Goal: Task Accomplishment & Management: Complete application form

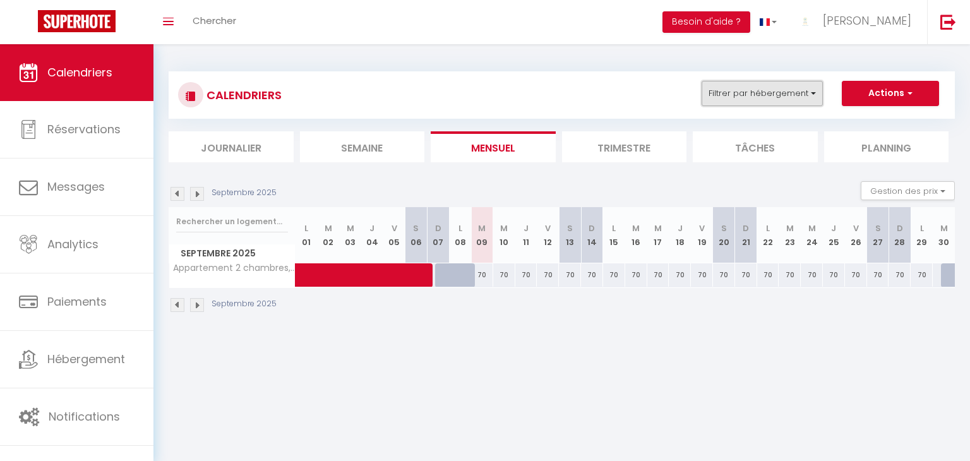
click at [775, 93] on button "Filtrer par hébergement" at bounding box center [761, 93] width 121 height 25
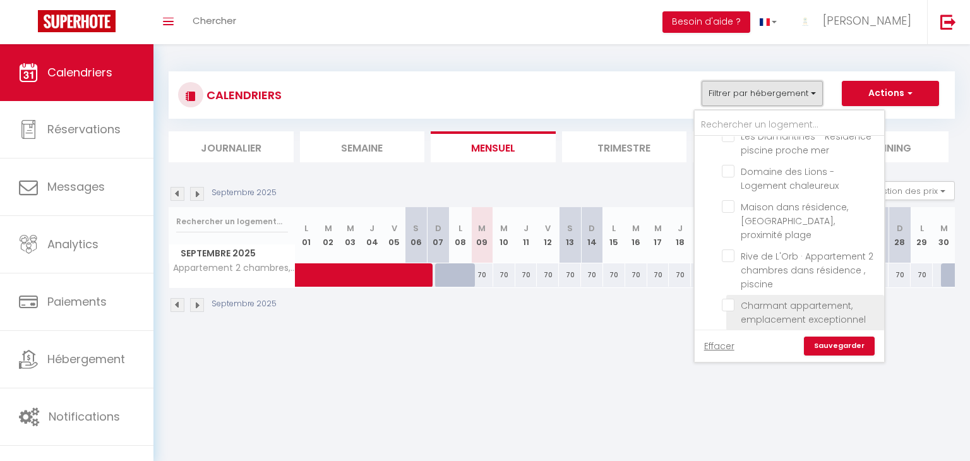
scroll to position [722, 0]
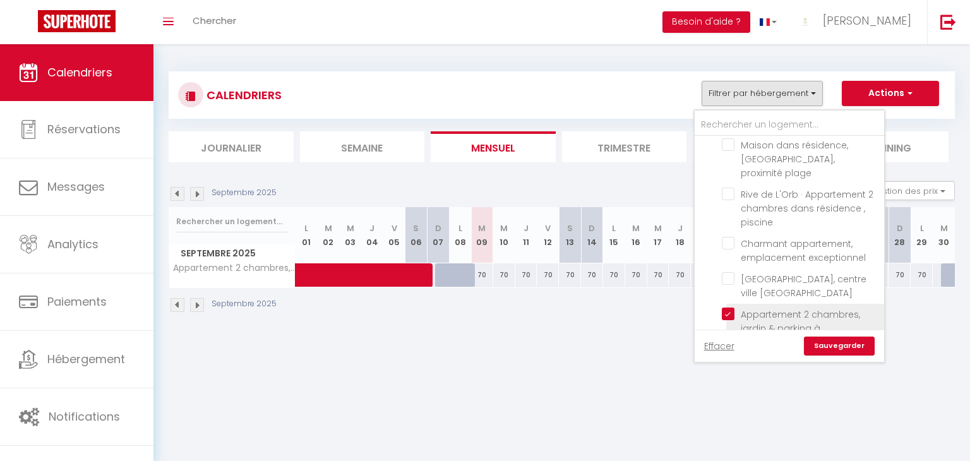
click at [728, 307] on input "Appartement 2 chambres, jardin & parking à [GEOGRAPHIC_DATA]" at bounding box center [801, 313] width 158 height 13
checkbox input "false"
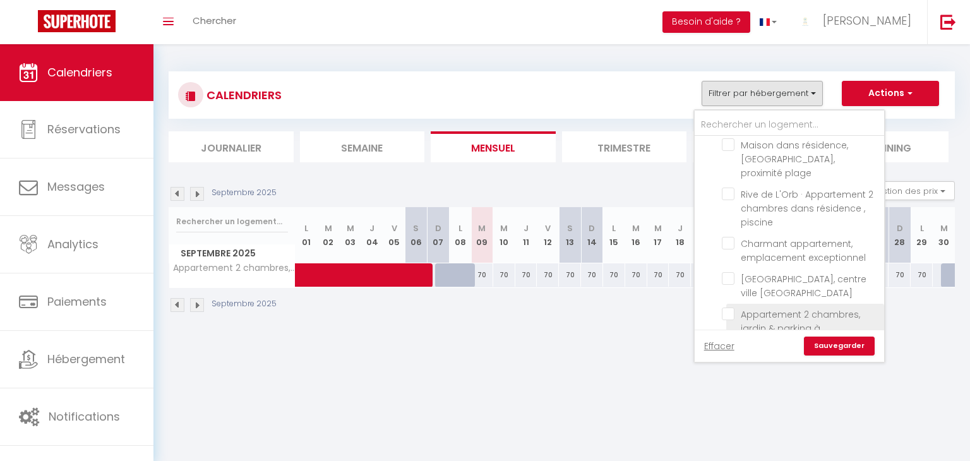
checkbox input "false"
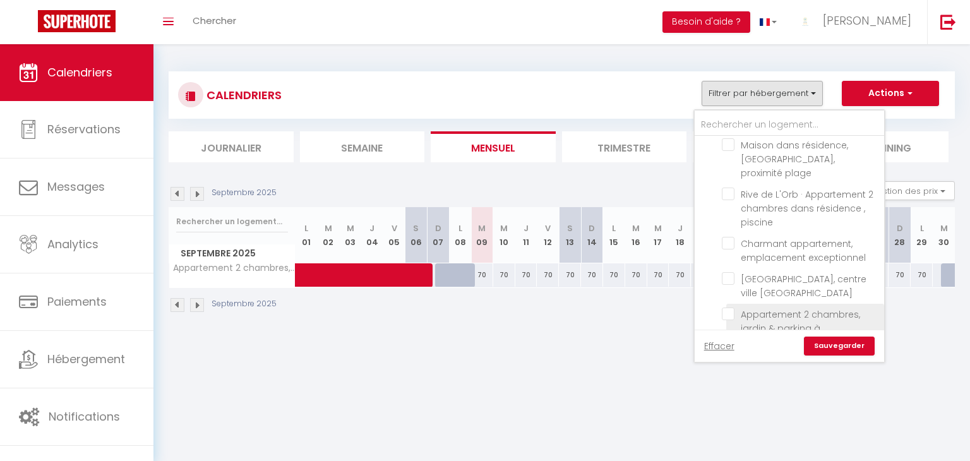
checkbox input "false"
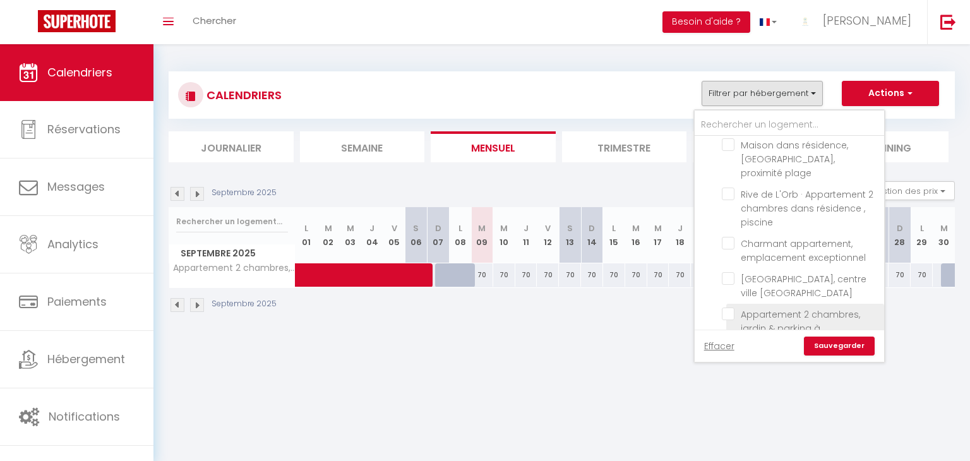
checkbox input "false"
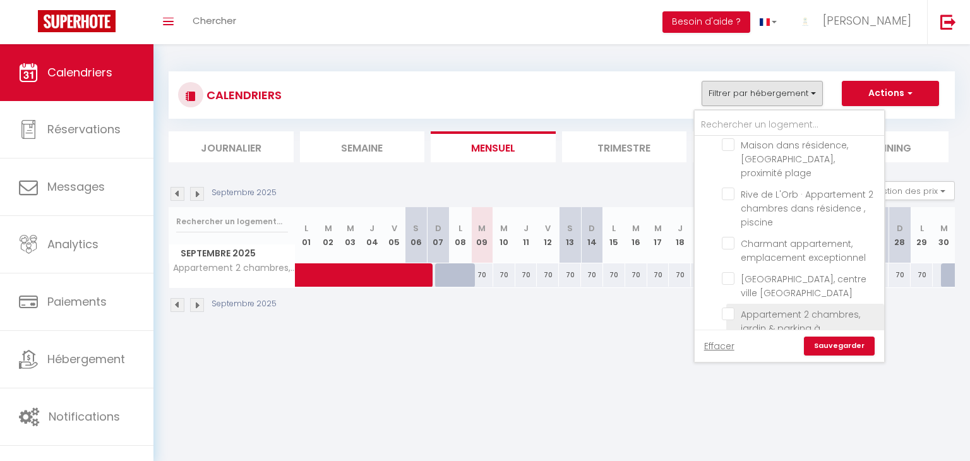
checkbox input "false"
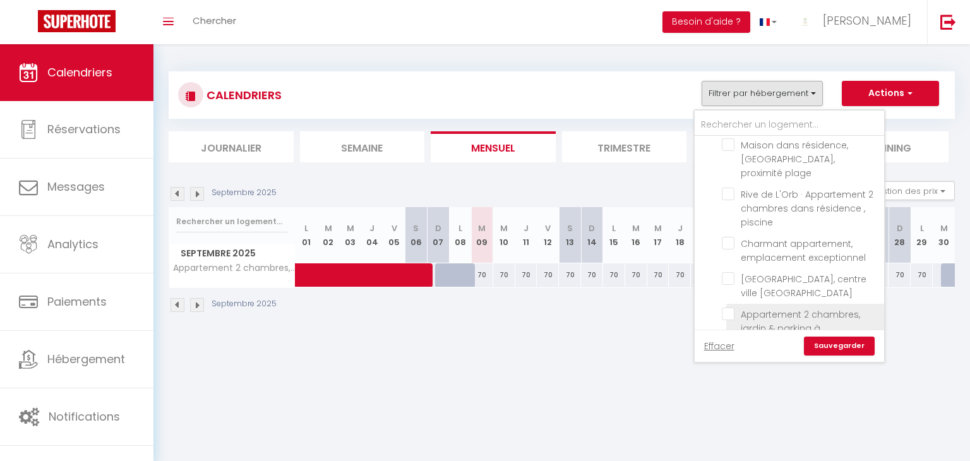
checkbox input "false"
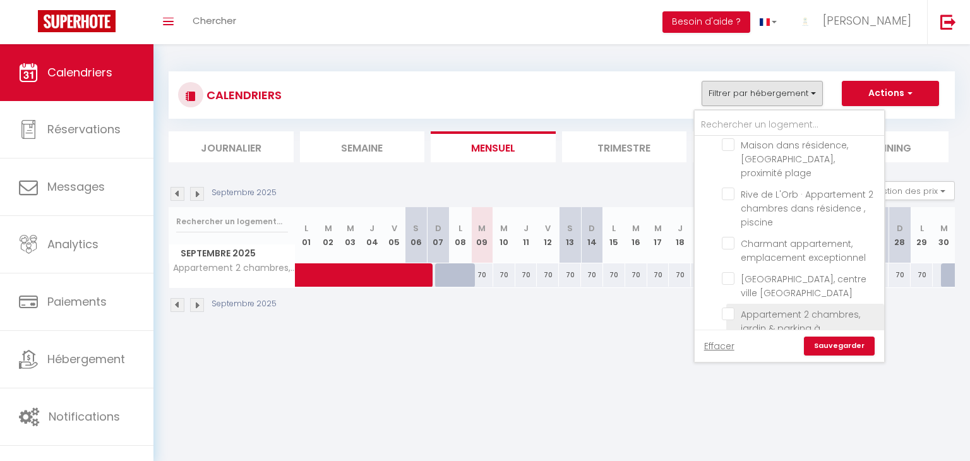
checkbox input "false"
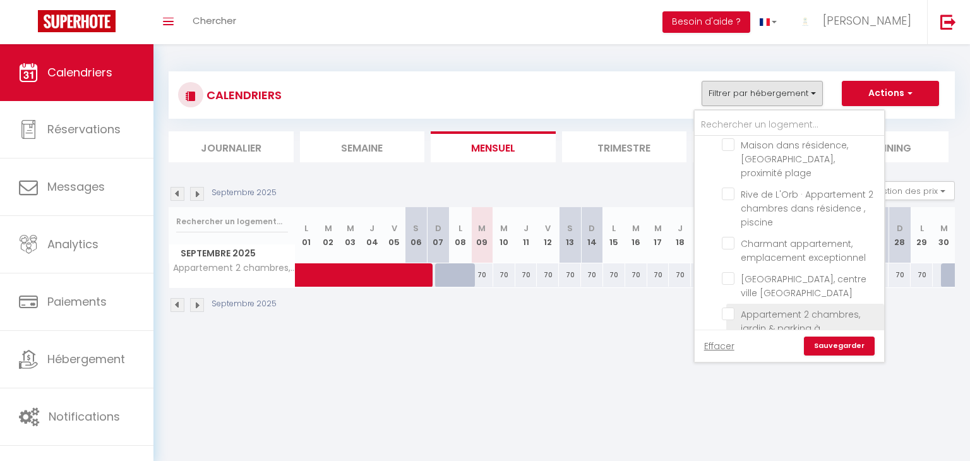
checkbox input "false"
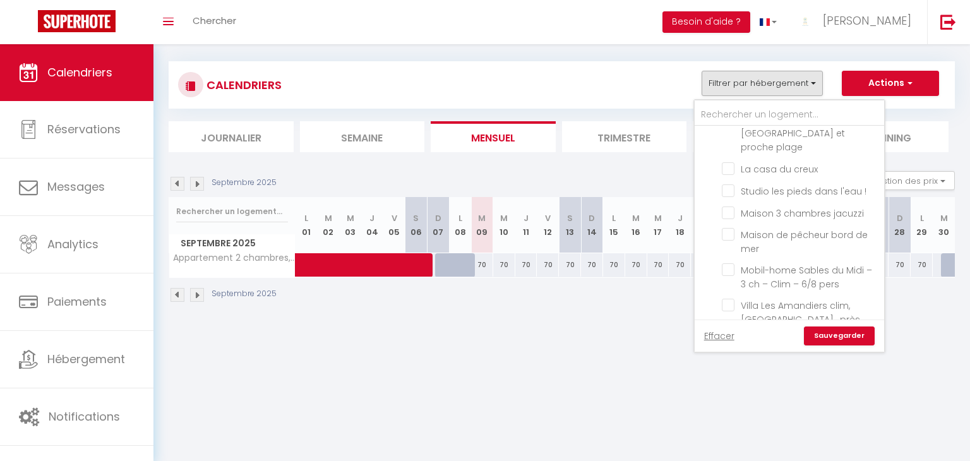
scroll to position [25, 0]
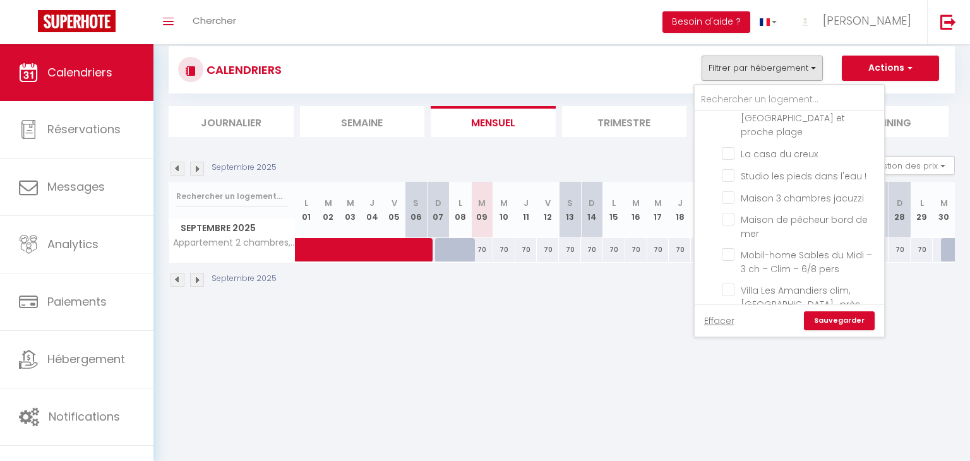
click at [778, 333] on input "maison 3 chambres piscine clim" at bounding box center [801, 339] width 158 height 13
checkbox input "true"
checkbox input "false"
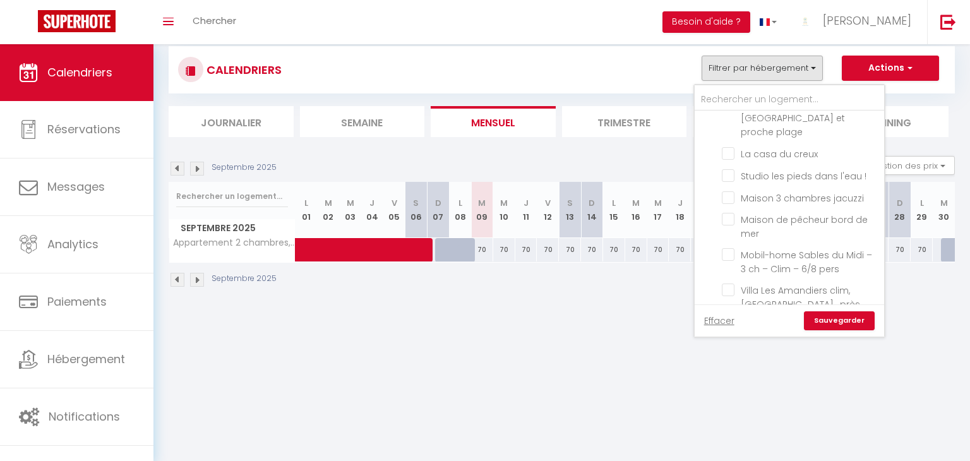
checkbox input "false"
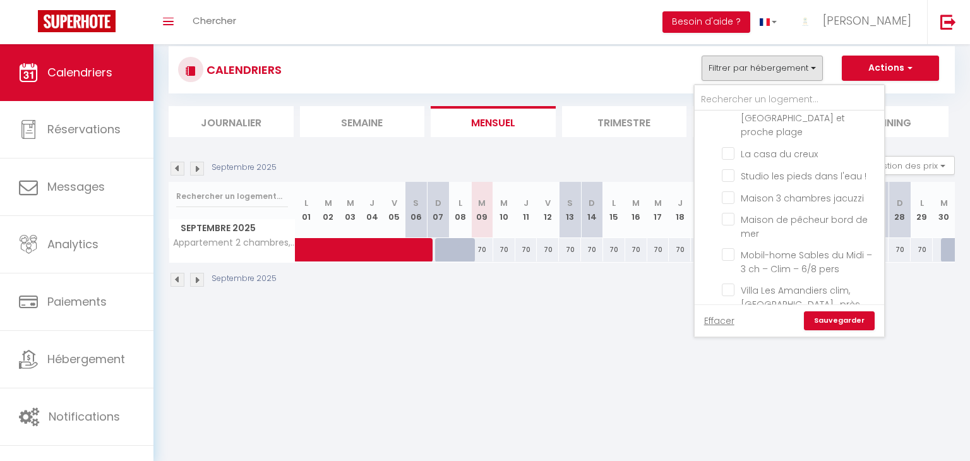
checkbox input "false"
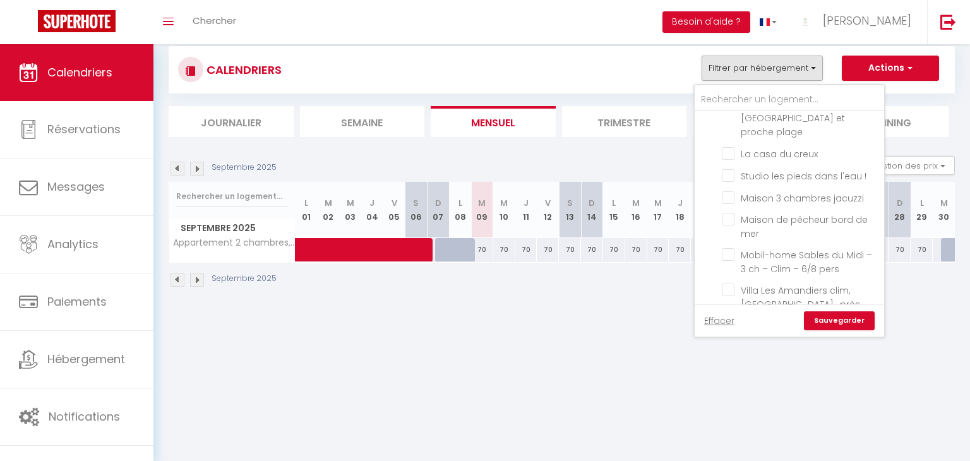
checkbox input "false"
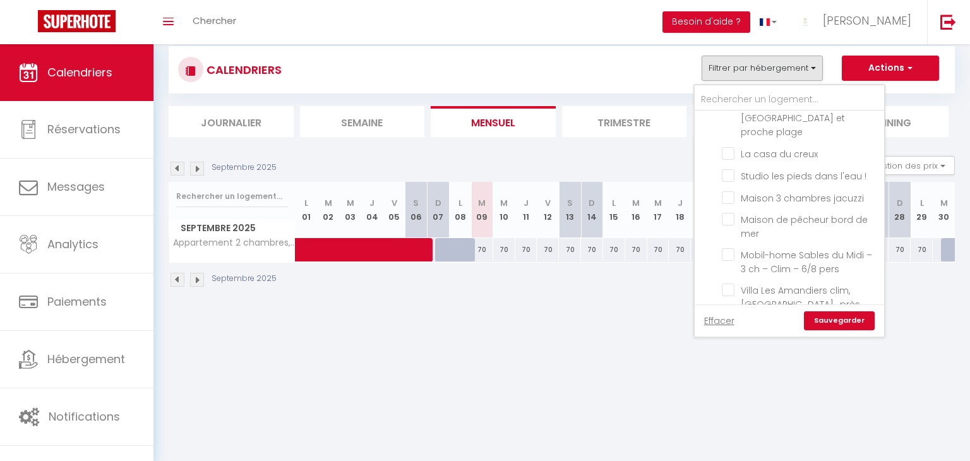
checkbox input "false"
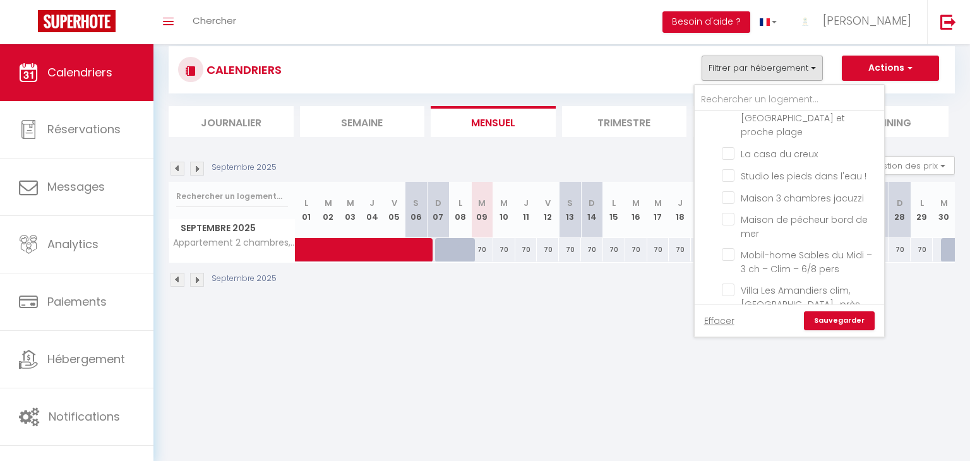
checkbox input "false"
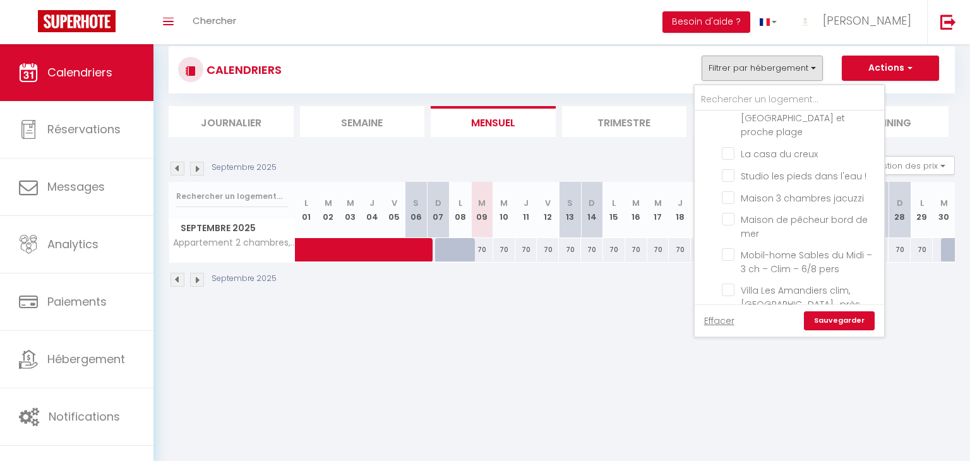
checkbox input "false"
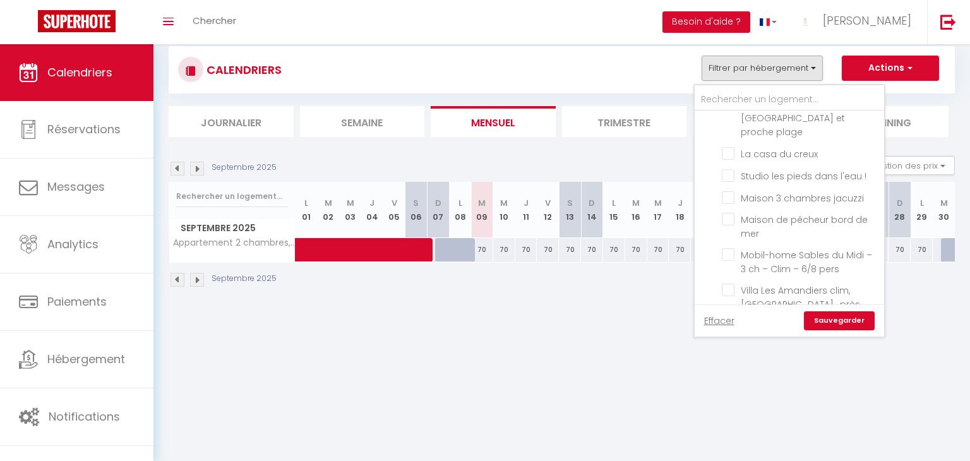
checkbox input "false"
click at [826, 319] on link "Sauvegarder" at bounding box center [839, 320] width 71 height 19
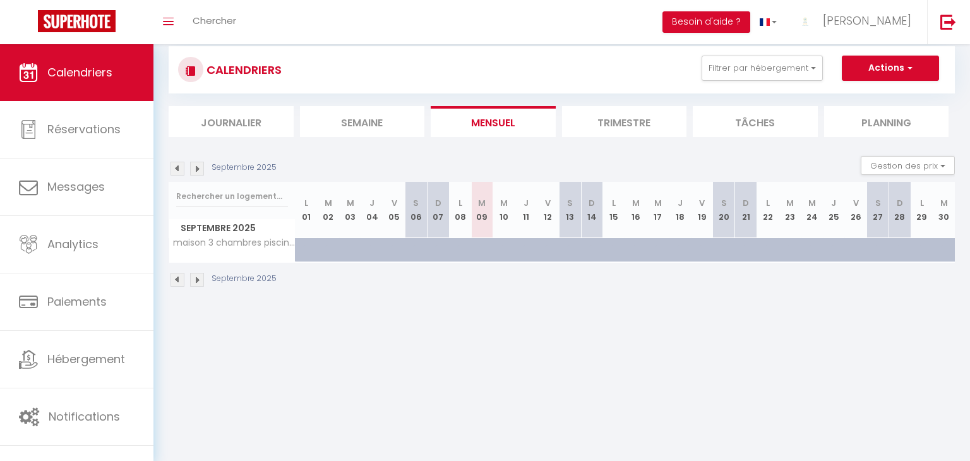
click at [172, 165] on img at bounding box center [177, 169] width 14 height 14
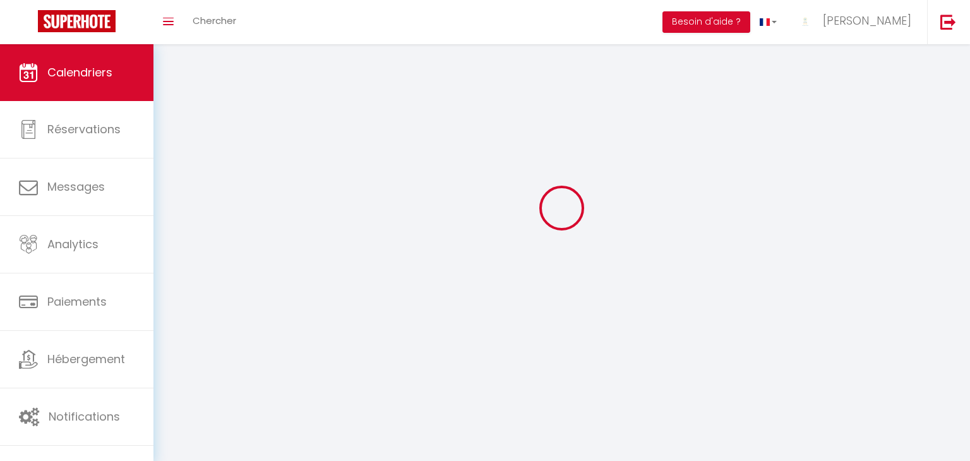
select select
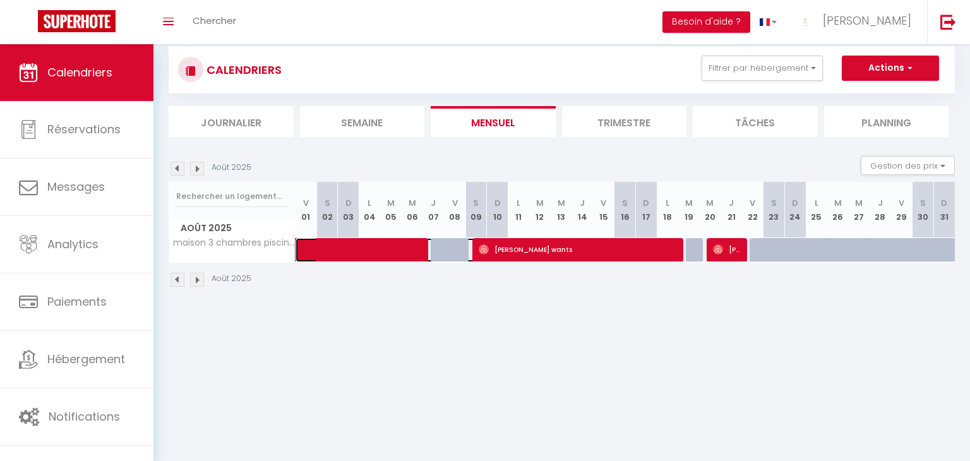
click at [330, 253] on span at bounding box center [396, 250] width 174 height 24
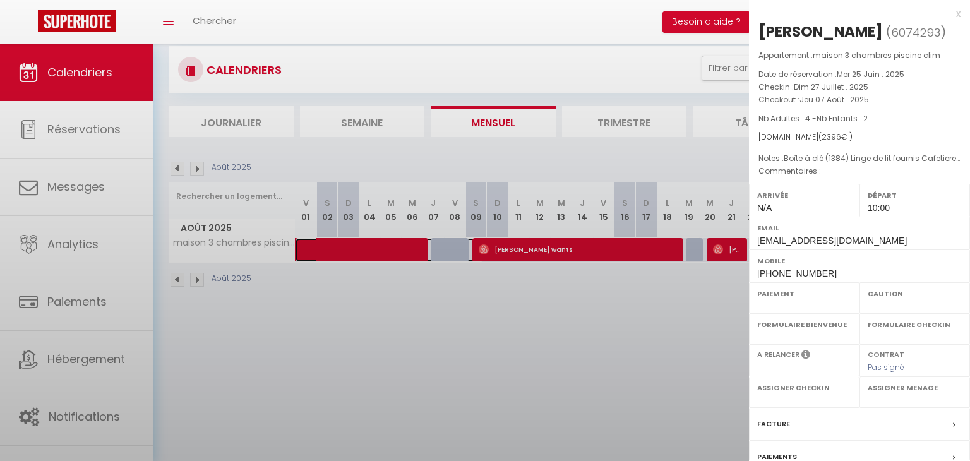
select select "OK"
select select "0"
select select "1"
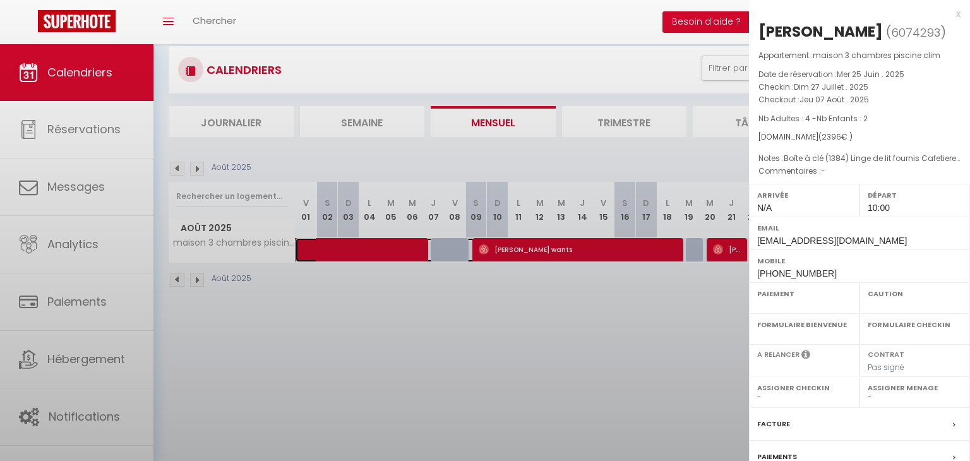
select select
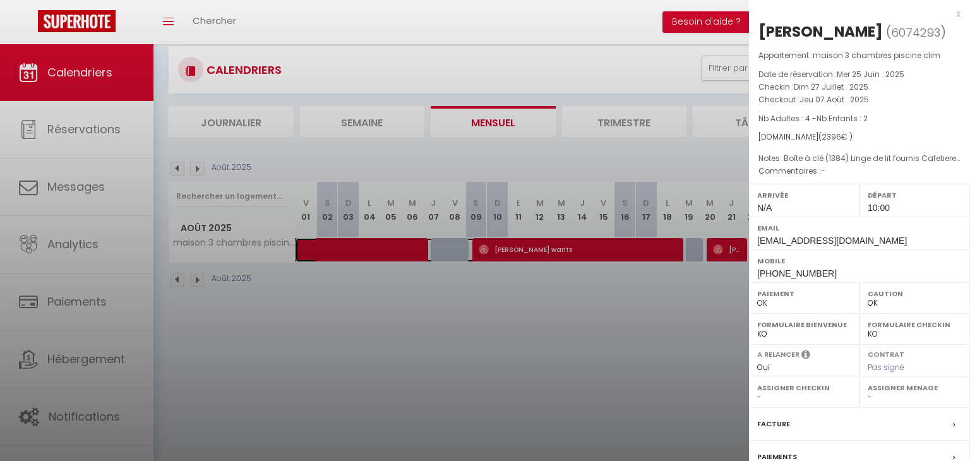
select select "45001"
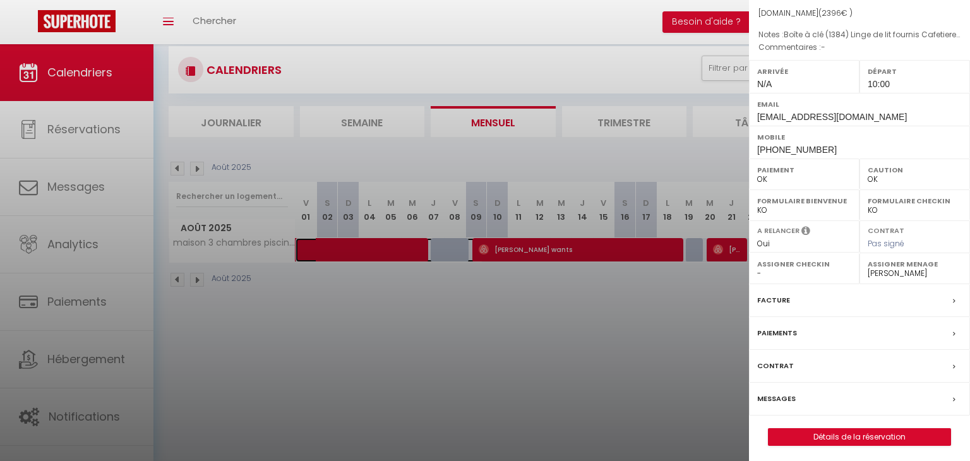
scroll to position [125, 0]
click at [836, 437] on link "Détails de la réservation" at bounding box center [859, 435] width 182 height 16
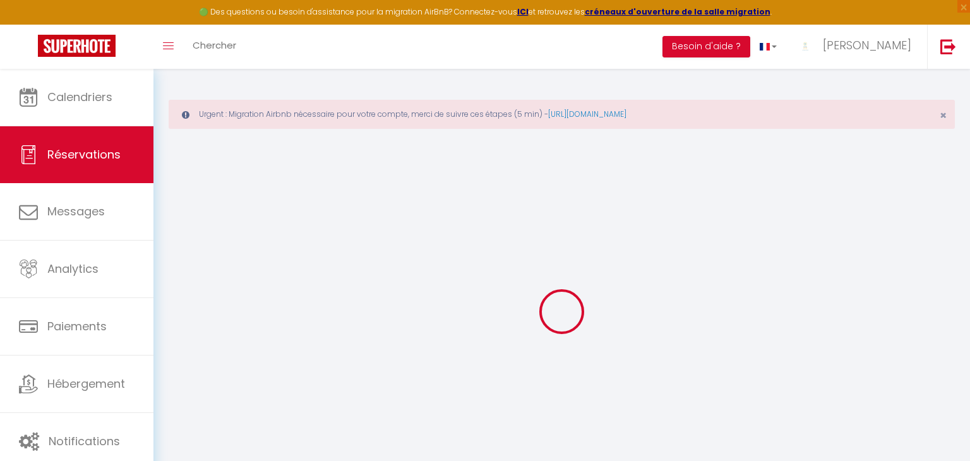
type input "Mateusz"
type input "[PERSON_NAME]"
type input "[EMAIL_ADDRESS][DOMAIN_NAME]"
type input "[PHONE_NUMBER]"
select select
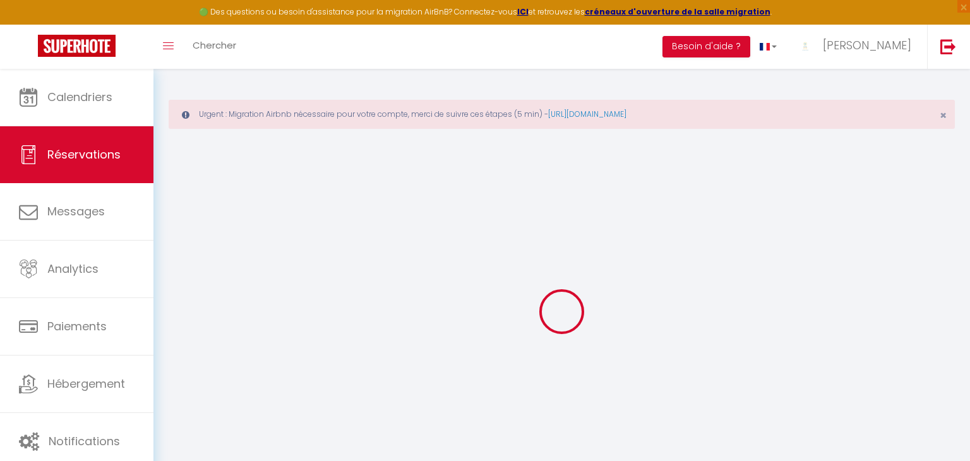
type input "86.98"
select select "68897"
select select "1"
select select
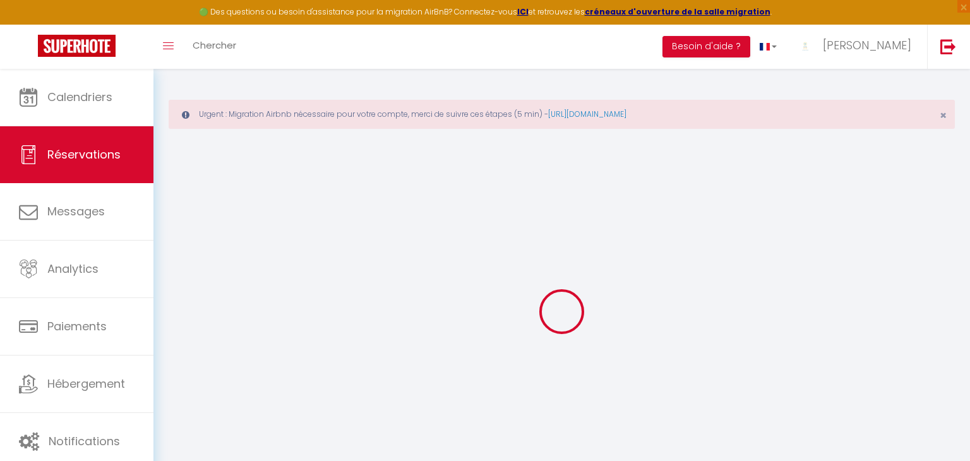
type input "4"
type input "2"
select select "12"
select select
type input "2276"
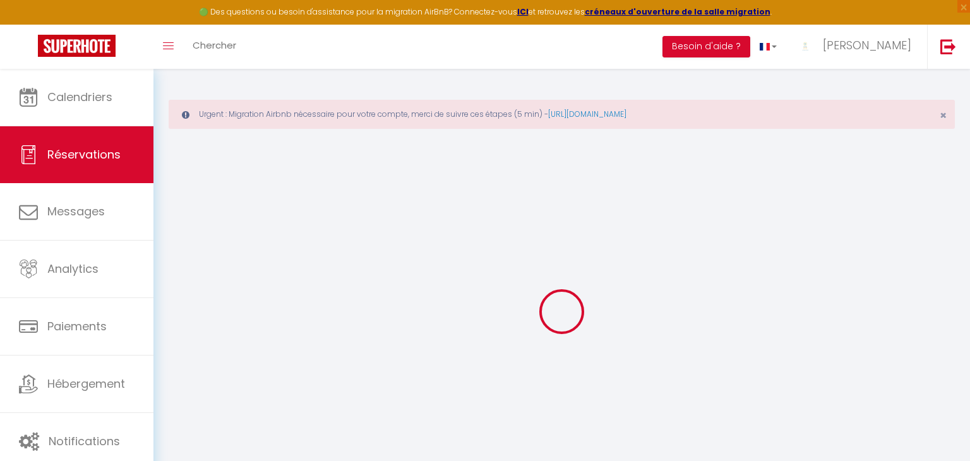
checkbox input "false"
type input "0"
select select "1"
type input "0"
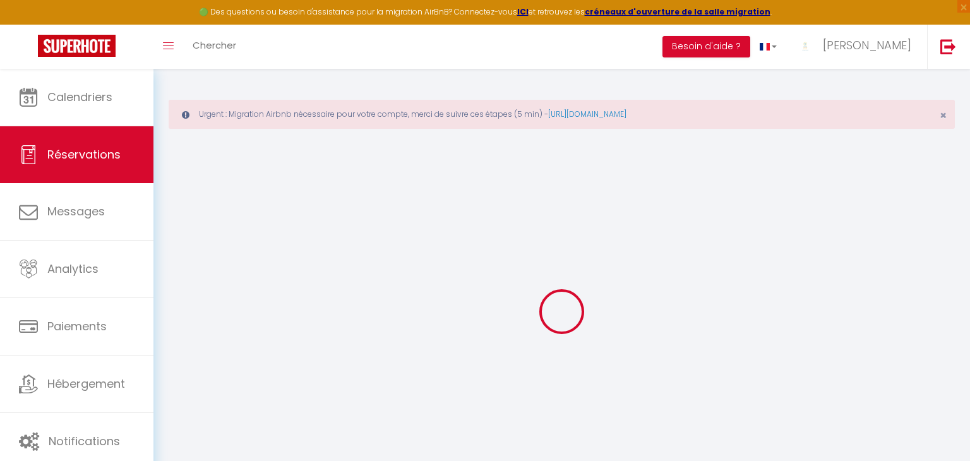
type input "0"
select select
select select "15"
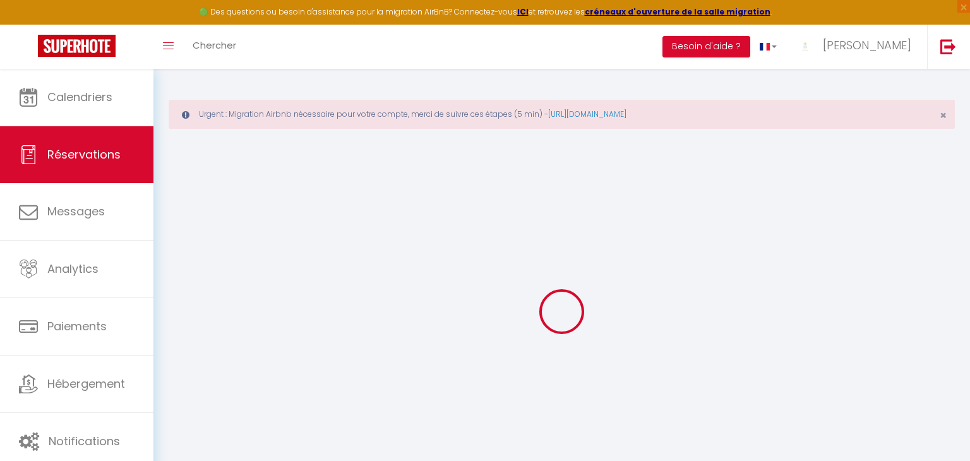
checkbox input "false"
select select
checkbox input "false"
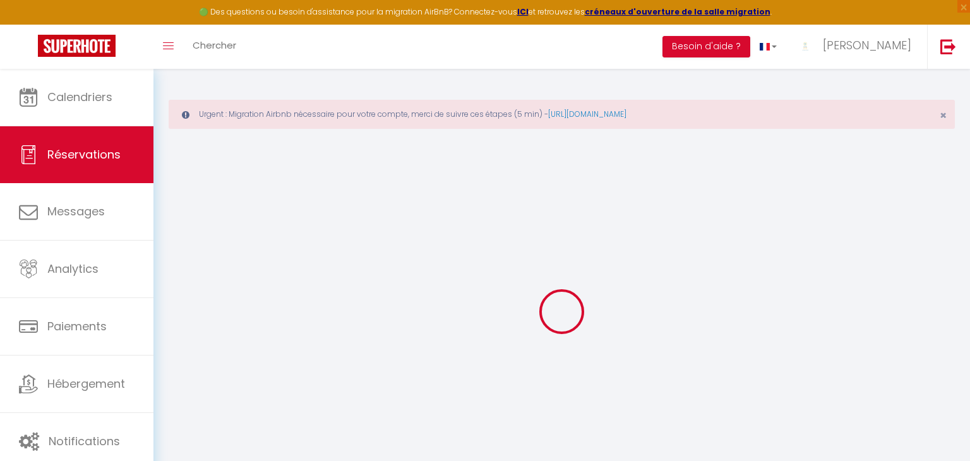
select select
checkbox input "false"
type textarea "Boîte à clé (1384) Linge de lit fournis Cafetiere l'or expresso Temps [PERSON_N…"
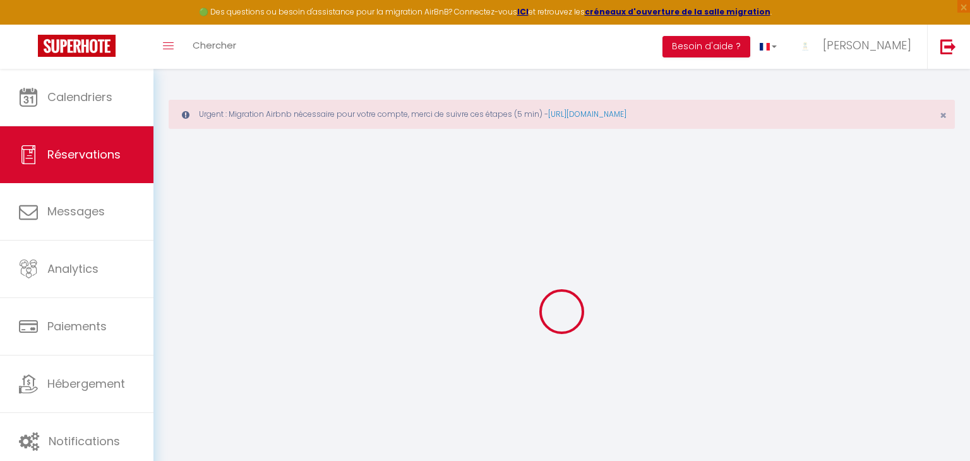
select select
type input "120"
select select
checkbox input "false"
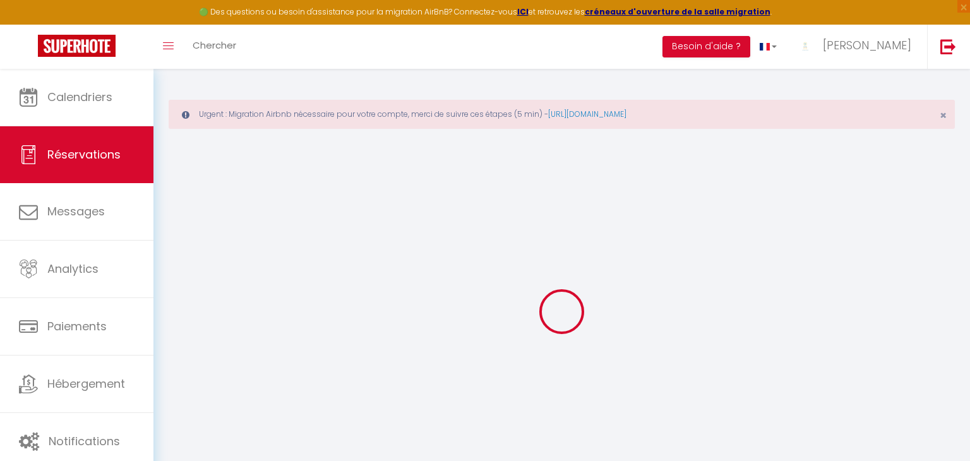
select select
checkbox input "false"
select select
select select "10:00"
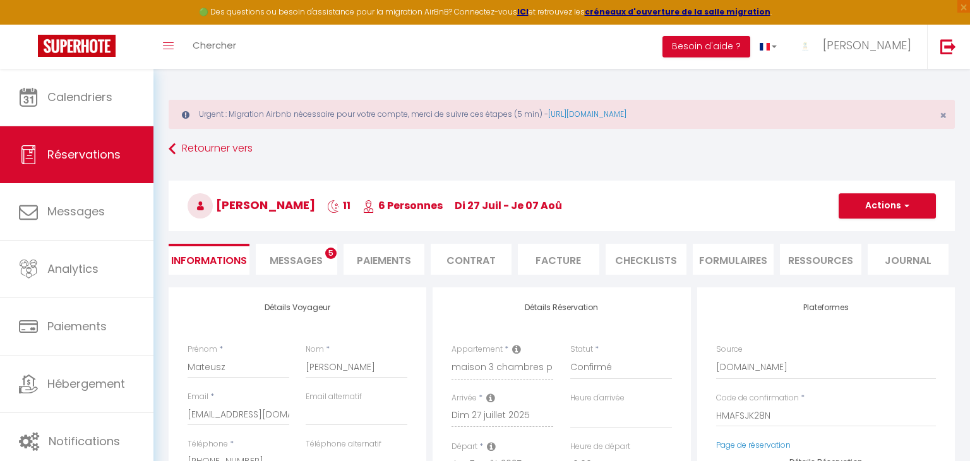
select select
checkbox input "false"
click at [763, 444] on link "Page de réservation" at bounding box center [753, 444] width 74 height 11
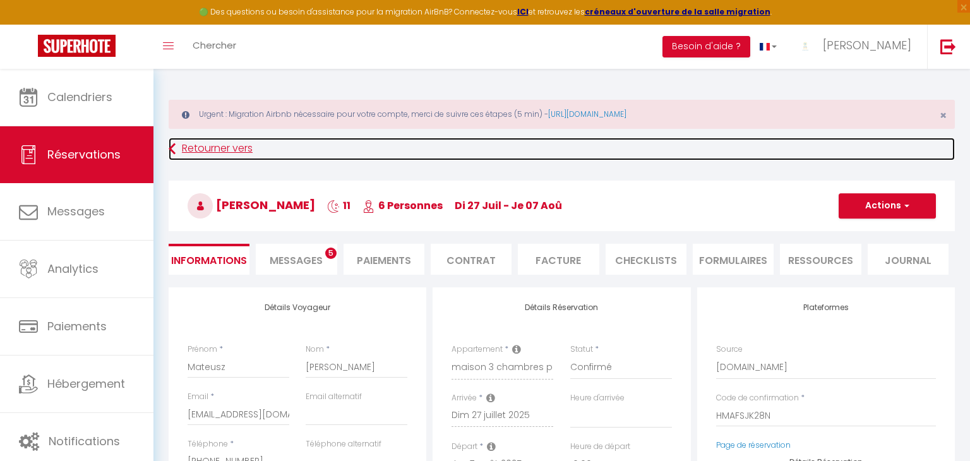
click at [222, 147] on link "Retourner vers" at bounding box center [562, 149] width 786 height 23
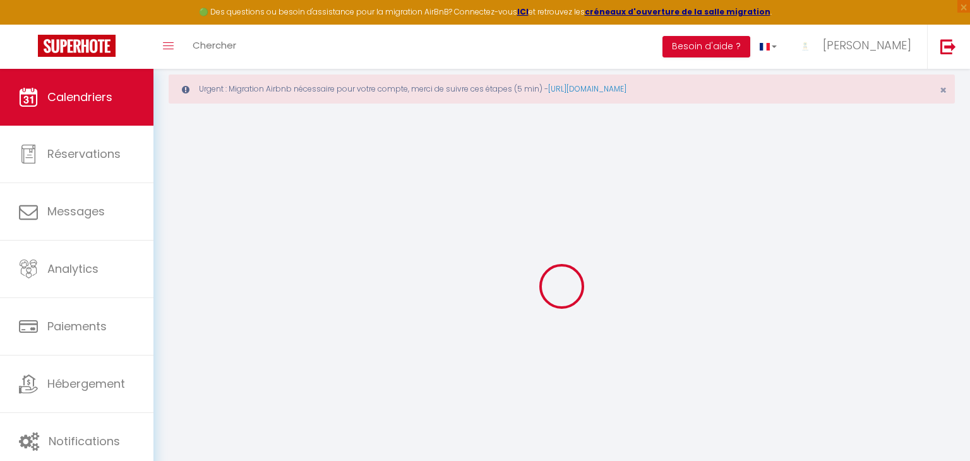
scroll to position [50, 0]
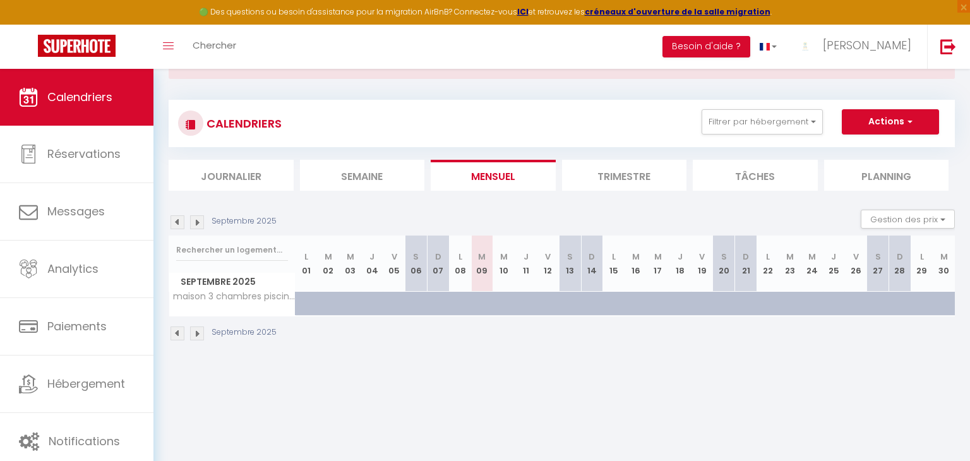
click at [186, 228] on div "Septembre 2025" at bounding box center [225, 222] width 112 height 14
click at [174, 219] on img at bounding box center [177, 222] width 14 height 14
select select
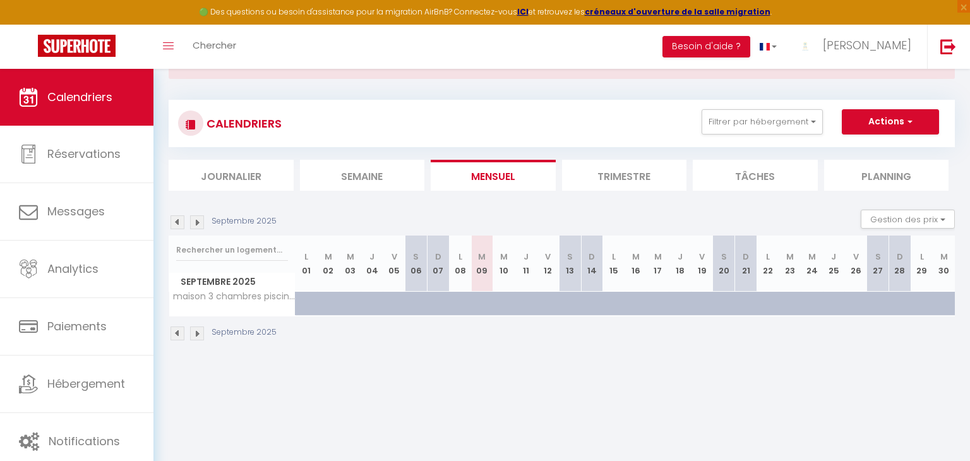
select select
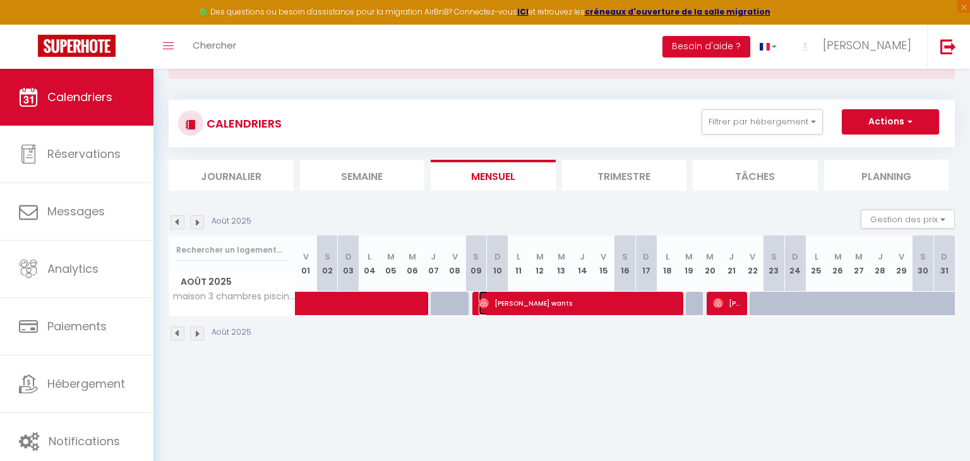
drag, startPoint x: 552, startPoint y: 300, endPoint x: 554, endPoint y: 294, distance: 6.4
click at [553, 300] on span "[PERSON_NAME] wants" at bounding box center [578, 303] width 200 height 24
select select "OK"
select select "0"
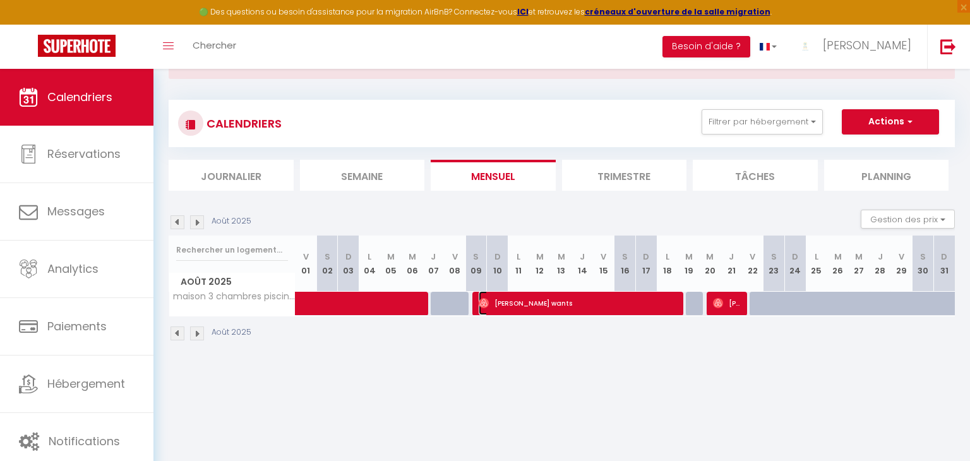
select select "0"
select select "1"
select select
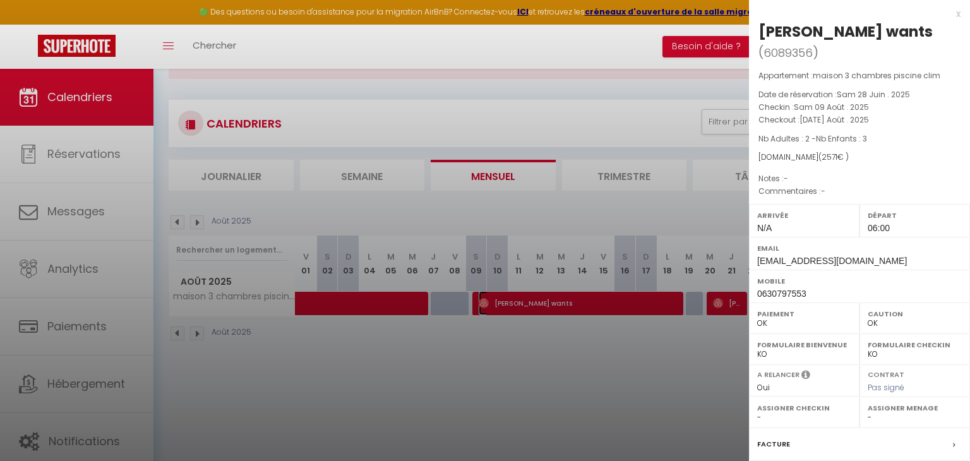
select select "45001"
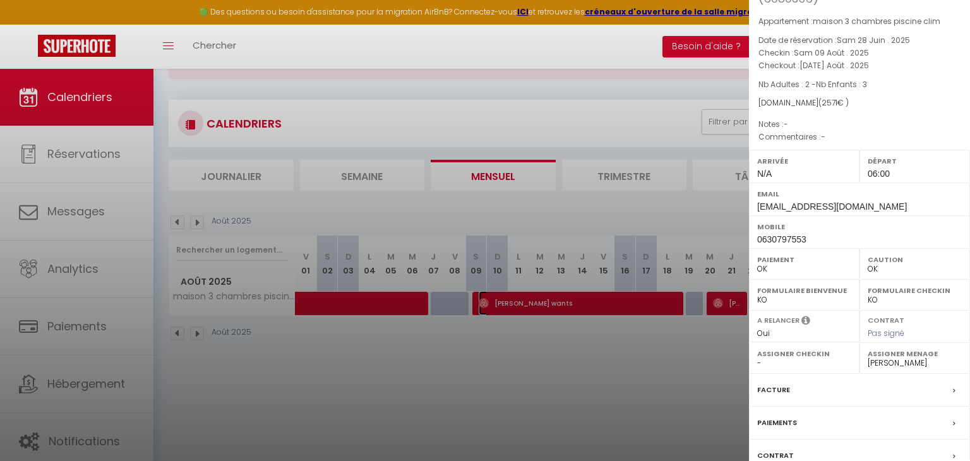
scroll to position [125, 0]
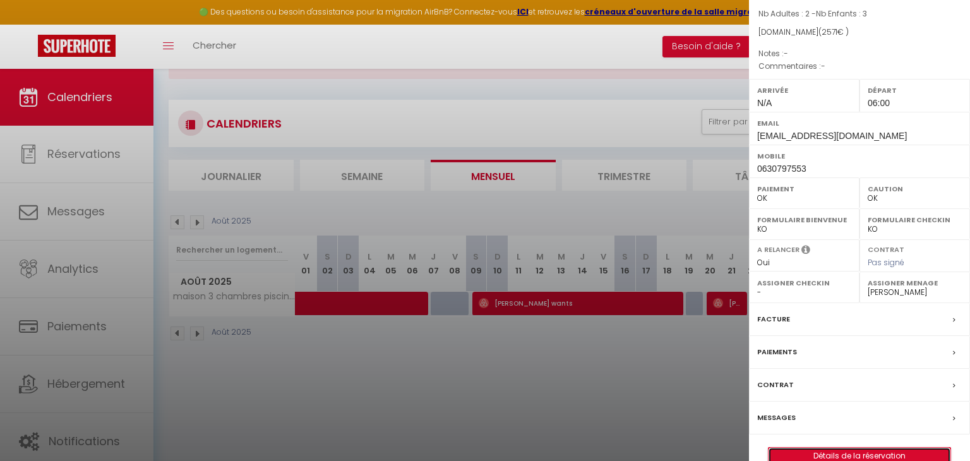
click at [852, 448] on link "Détails de la réservation" at bounding box center [859, 456] width 182 height 16
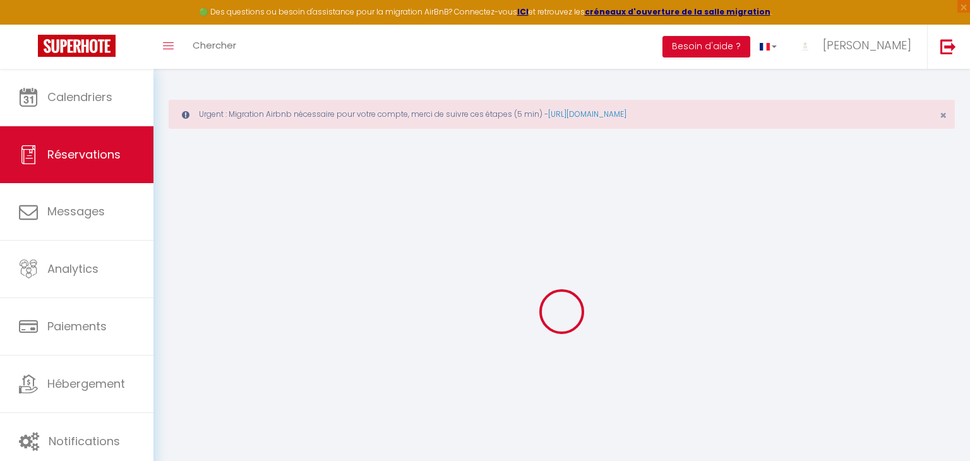
type input "Fayçal"
type input "wants"
type input "[EMAIL_ADDRESS][DOMAIN_NAME]"
type input "0630797553"
select select
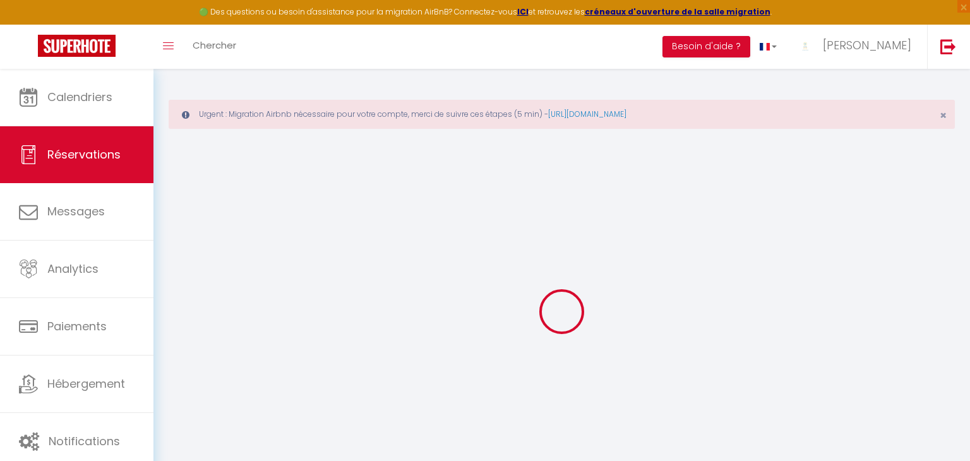
type input "93.33"
select select "68897"
select select "1"
select select
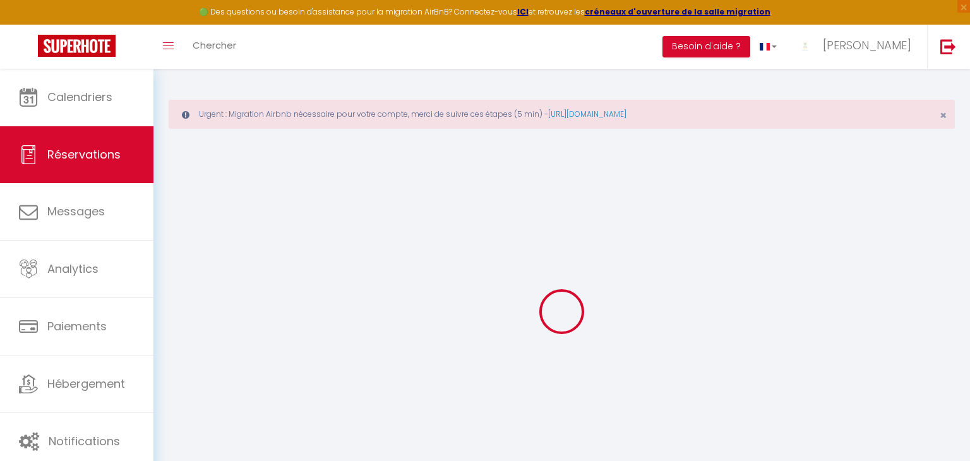
type input "2"
type input "3"
select select "12"
select select
type input "2451"
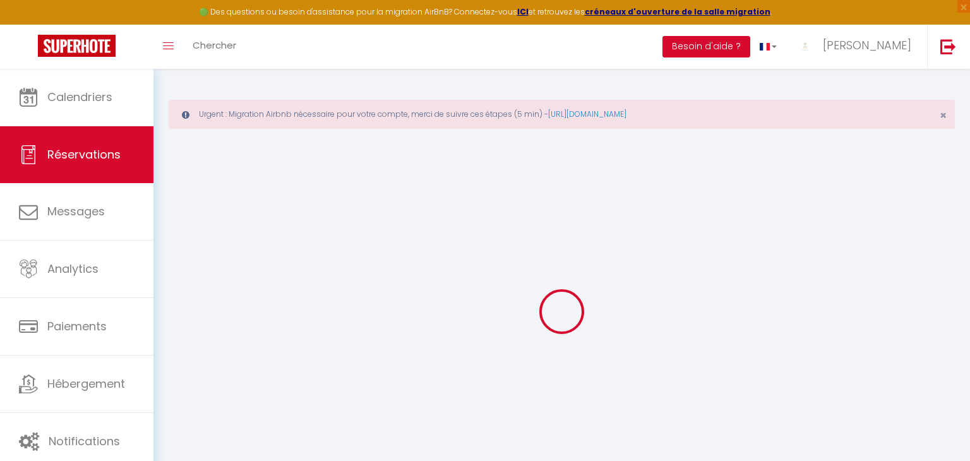
checkbox input "false"
type input "0"
select select "1"
type input "0"
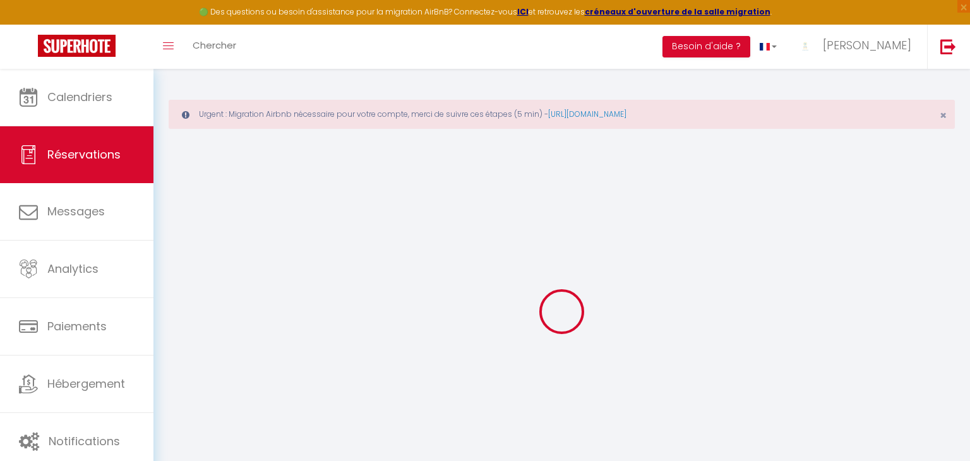
type input "0"
select select
select select "15"
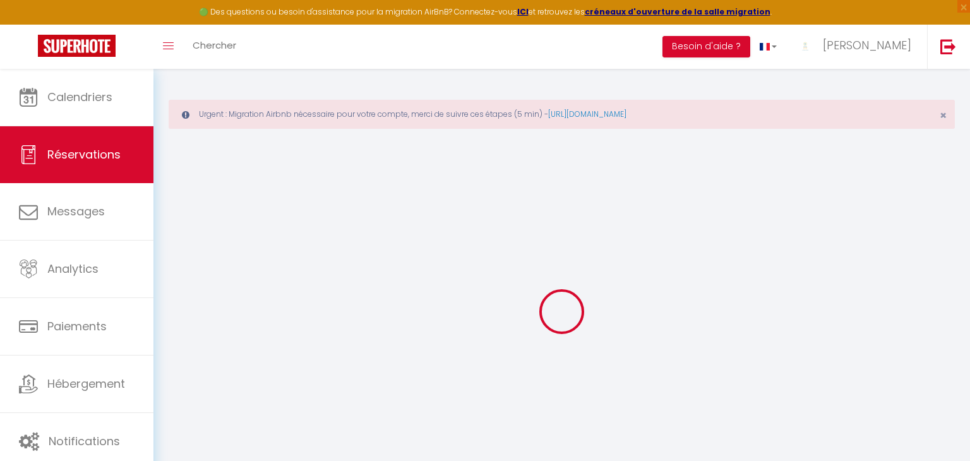
checkbox input "false"
select select
checkbox input "false"
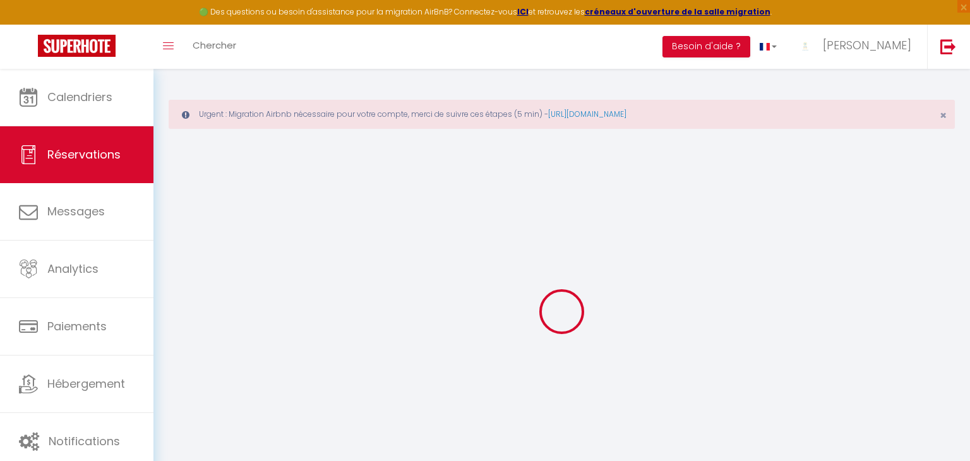
select select
checkbox input "false"
select select
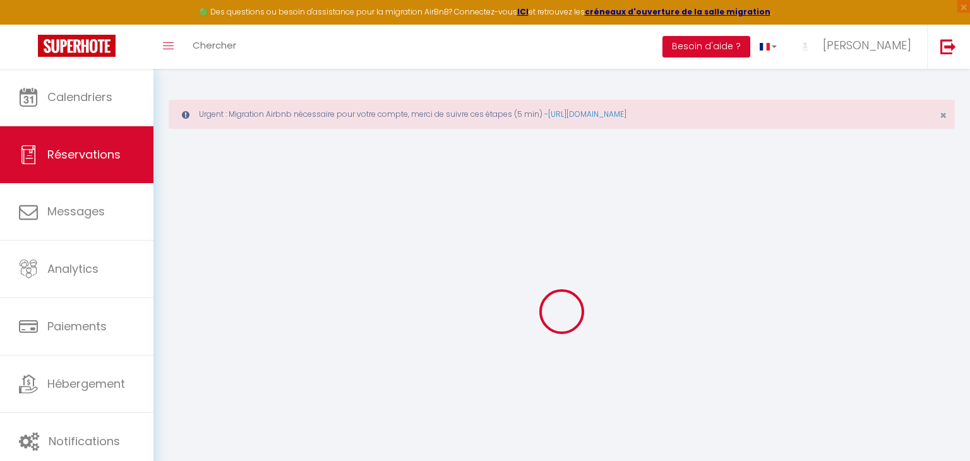
type input "120"
select select
checkbox input "false"
select select
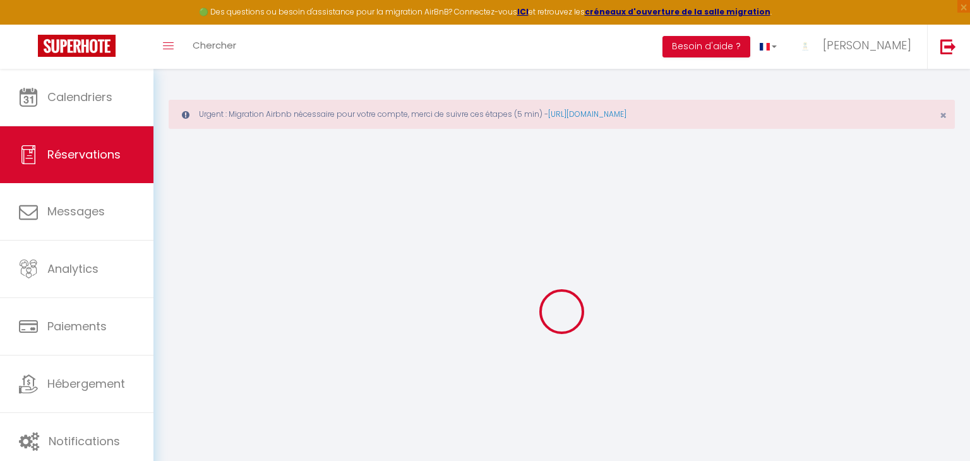
checkbox input "false"
select select
select select "06:00"
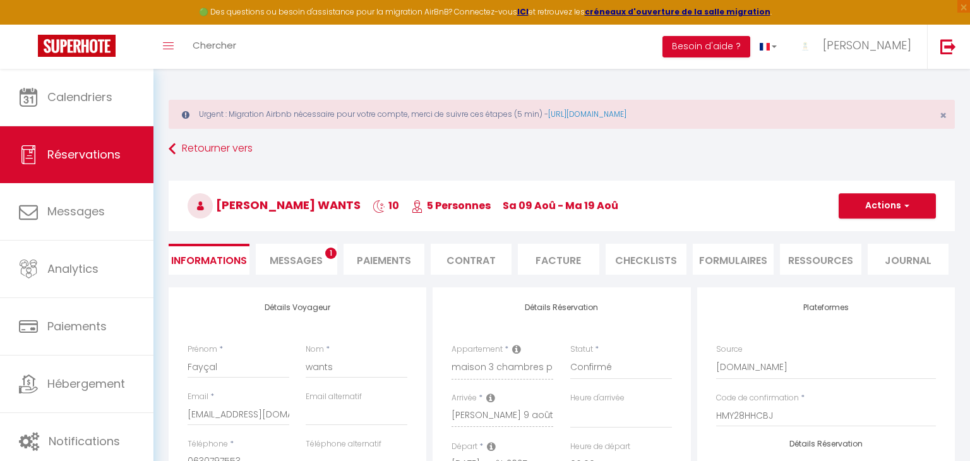
select select
checkbox input "false"
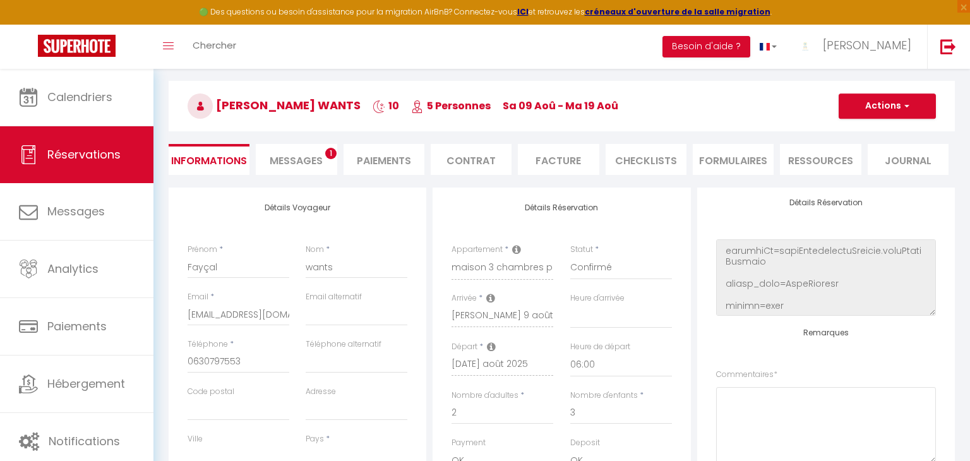
scroll to position [42, 0]
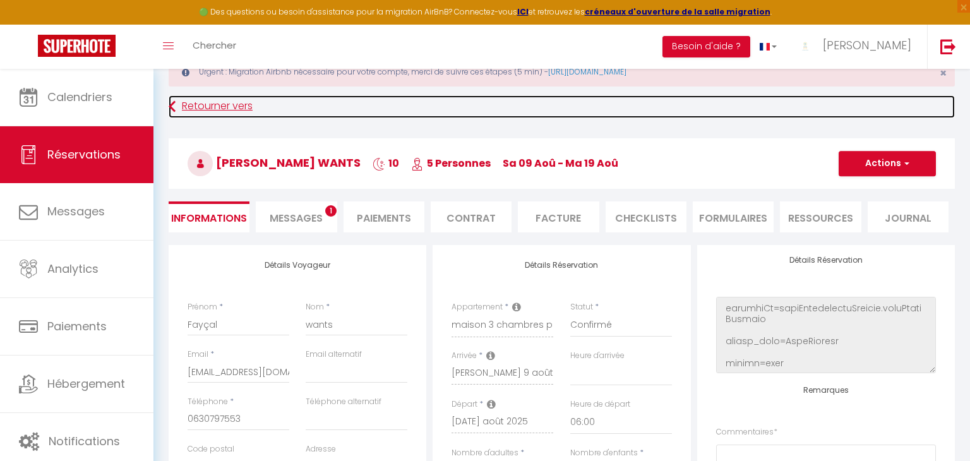
click at [208, 100] on link "Retourner vers" at bounding box center [562, 106] width 786 height 23
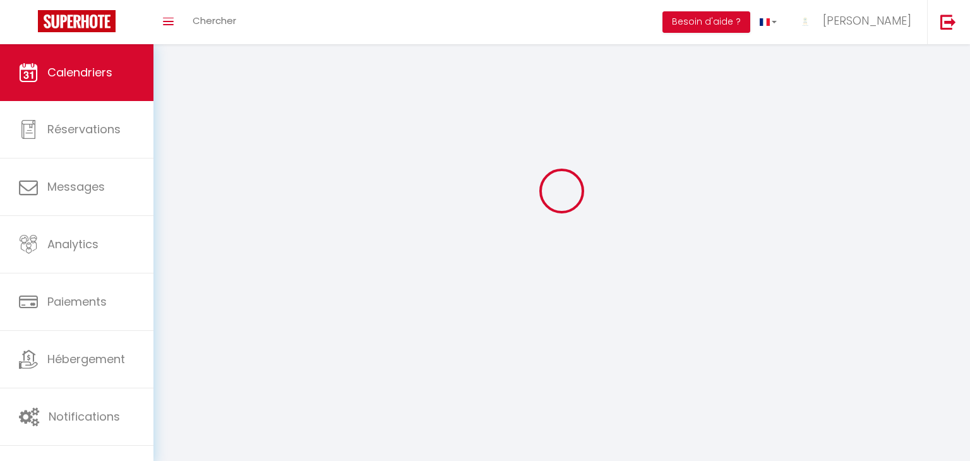
scroll to position [44, 0]
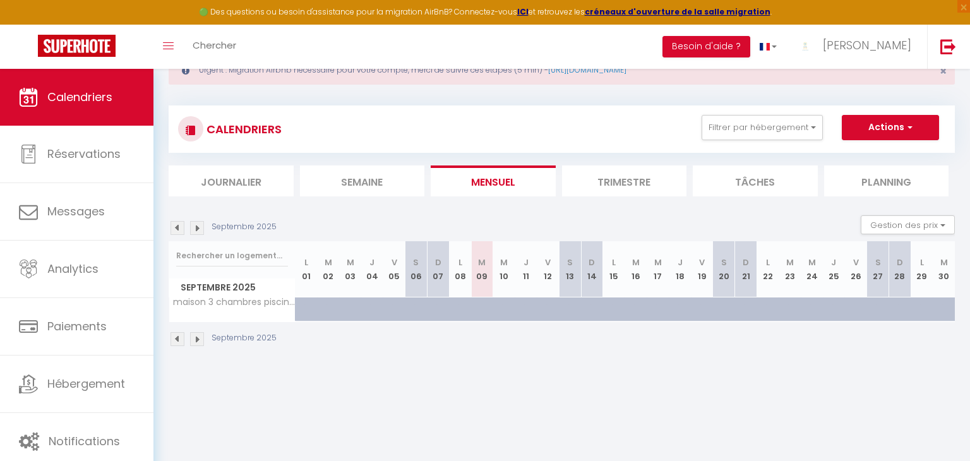
click at [173, 229] on img at bounding box center [177, 228] width 14 height 14
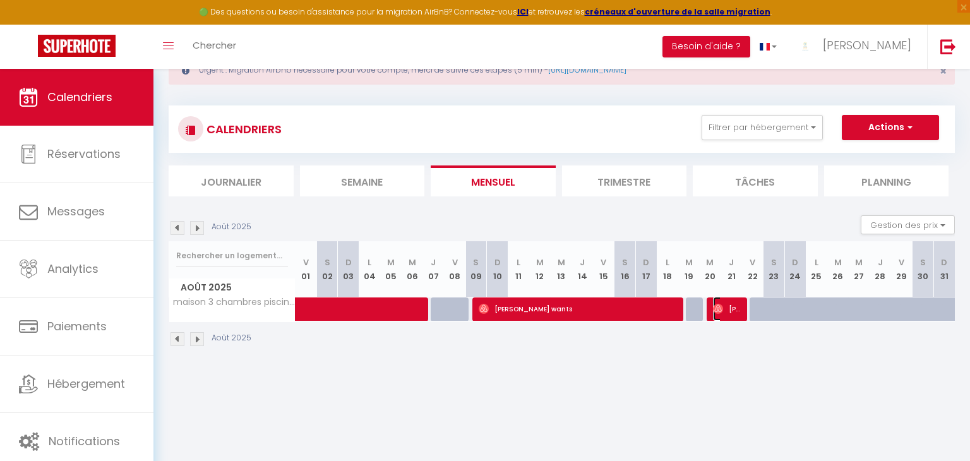
click at [738, 306] on span "[PERSON_NAME]" at bounding box center [727, 309] width 28 height 24
select select "OK"
select select "0"
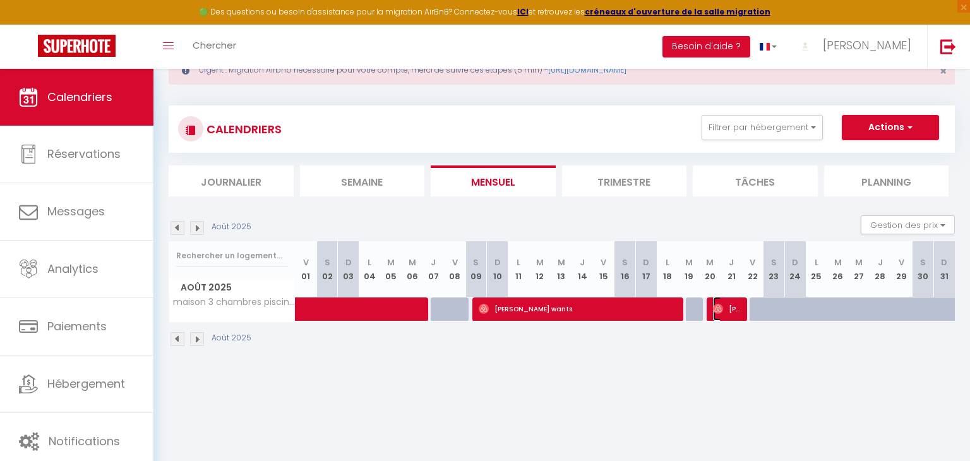
select select "1"
select select
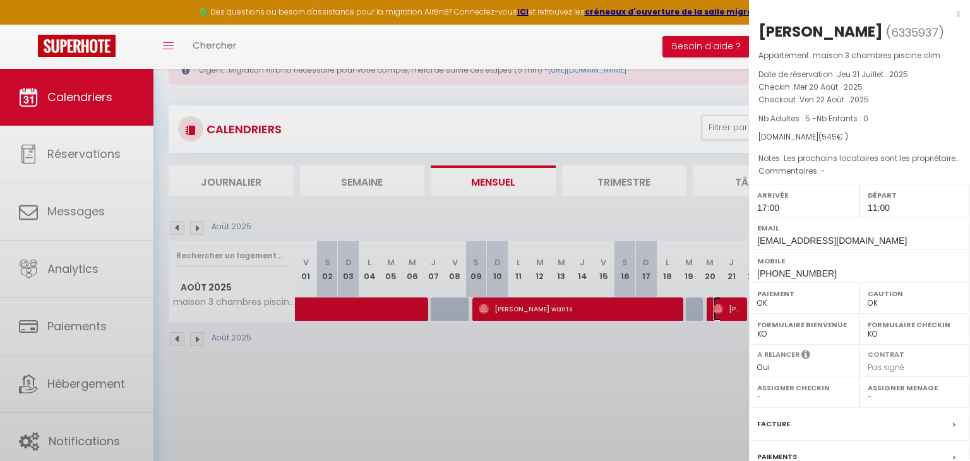
select select "45001"
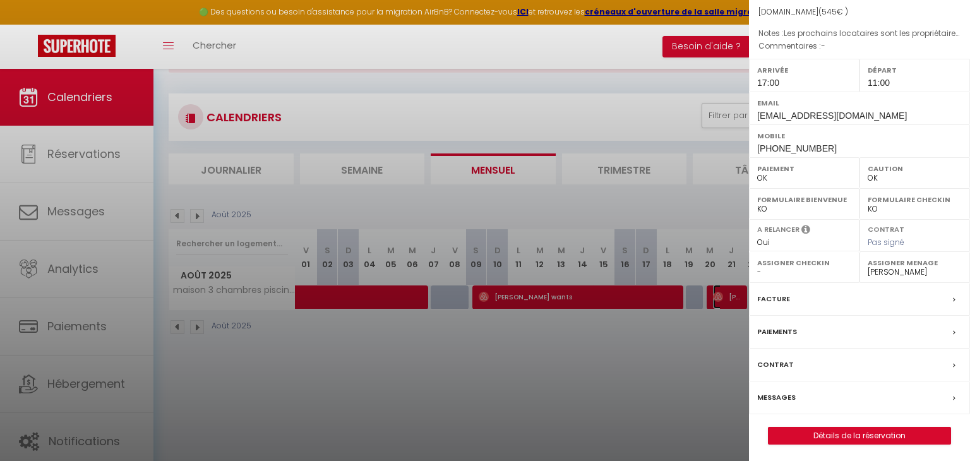
scroll to position [68, 0]
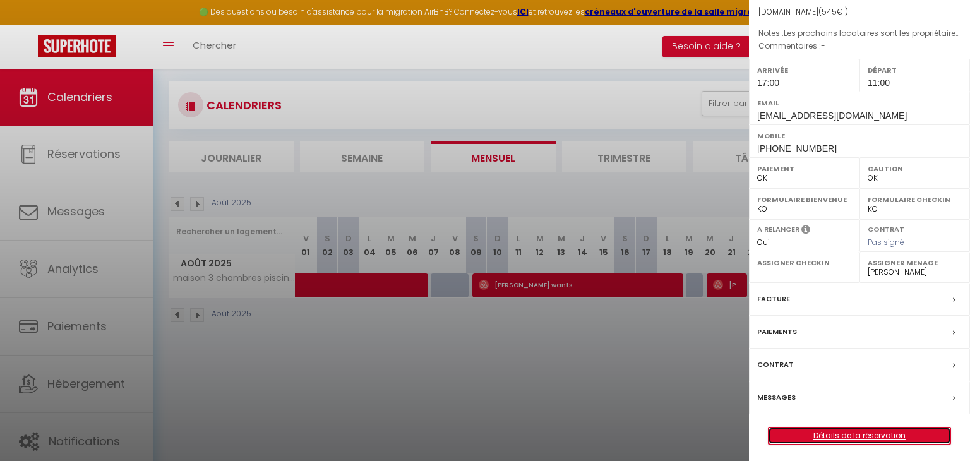
click at [879, 437] on link "Détails de la réservation" at bounding box center [859, 435] width 182 height 16
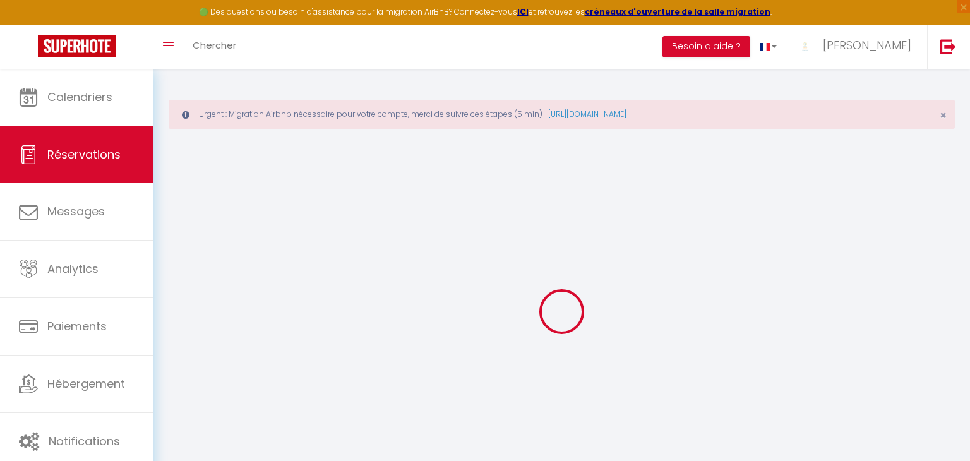
type input "[PERSON_NAME]"
type input "Zanatta"
type input "[EMAIL_ADDRESS][DOMAIN_NAME]"
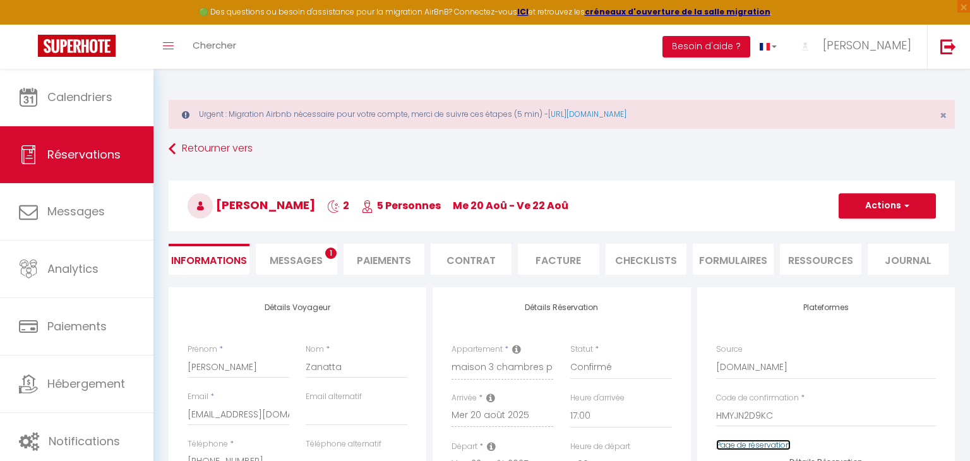
click at [778, 446] on link "Page de réservation" at bounding box center [753, 444] width 74 height 11
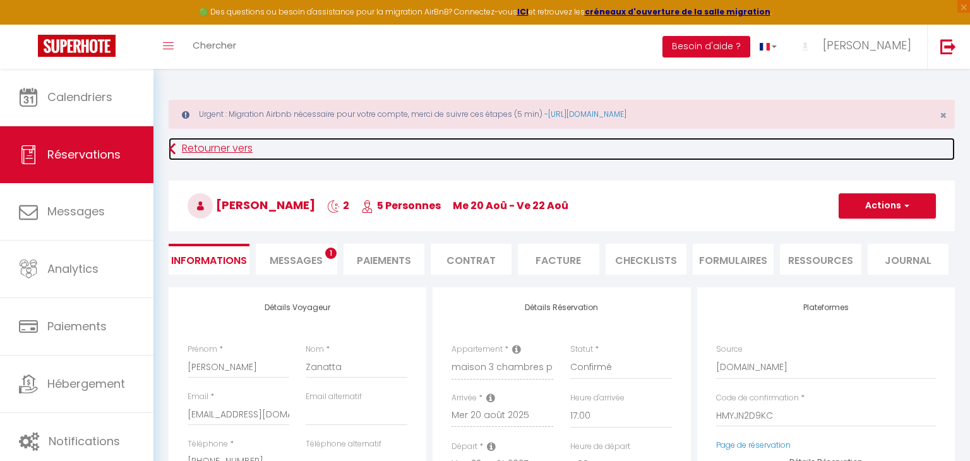
click at [225, 157] on link "Retourner vers" at bounding box center [562, 149] width 786 height 23
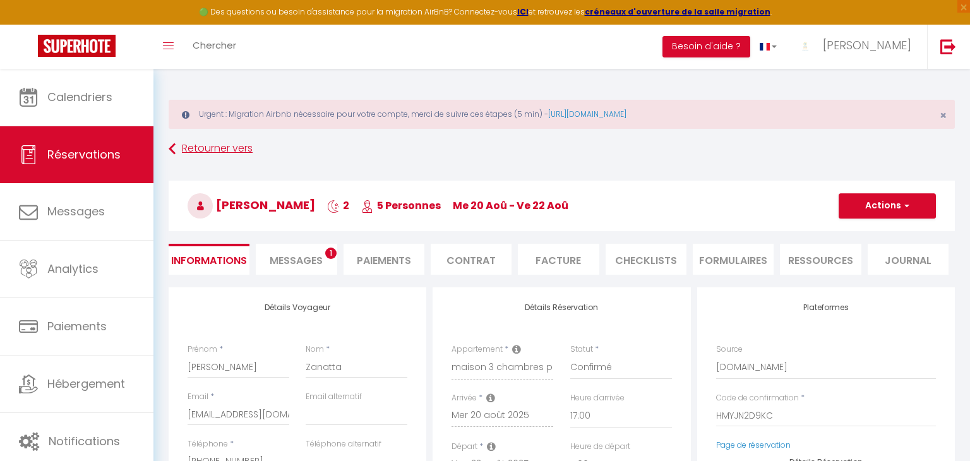
scroll to position [44, 0]
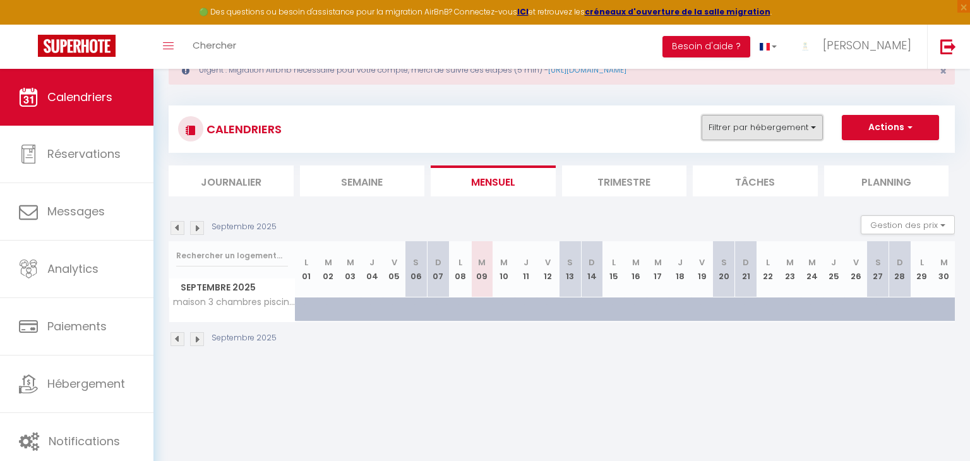
click at [758, 131] on button "Filtrer par hébergement" at bounding box center [761, 127] width 121 height 25
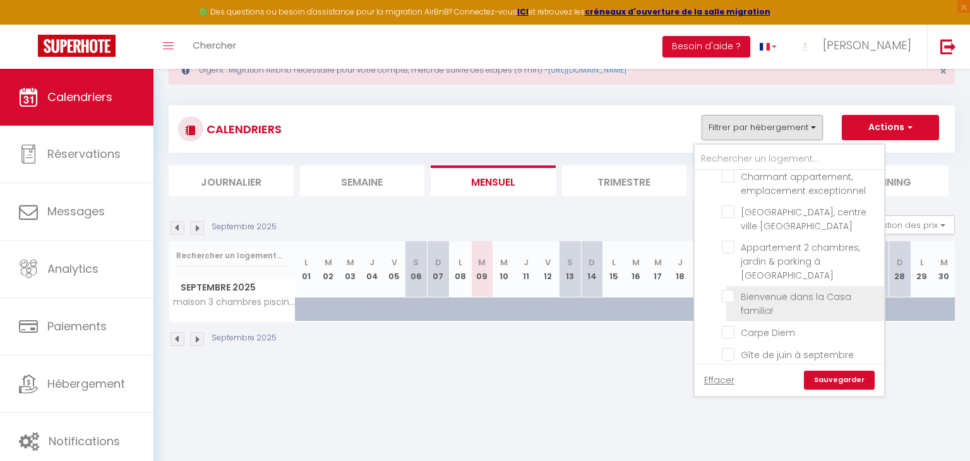
scroll to position [817, 0]
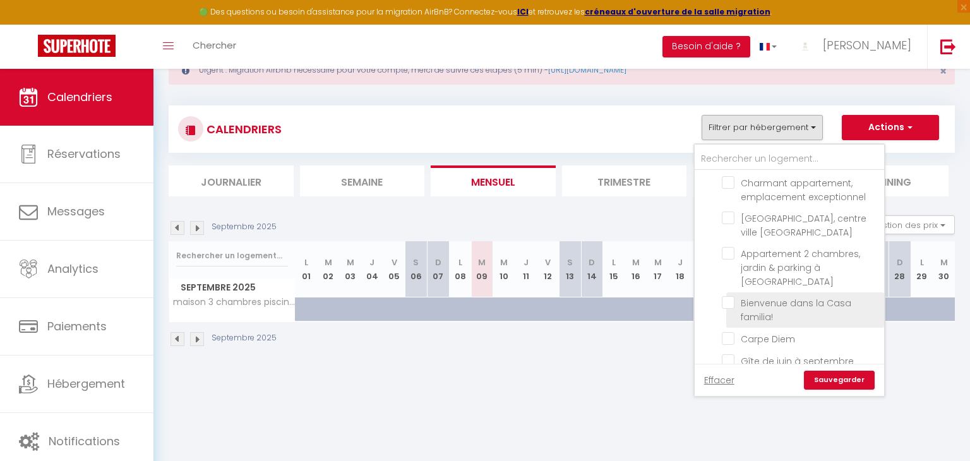
click at [732, 234] on ul "Autres Domaine des Lions - Maison de campagne charmante Charmant T2 Béziers cen…" at bounding box center [788, 120] width 189 height 1339
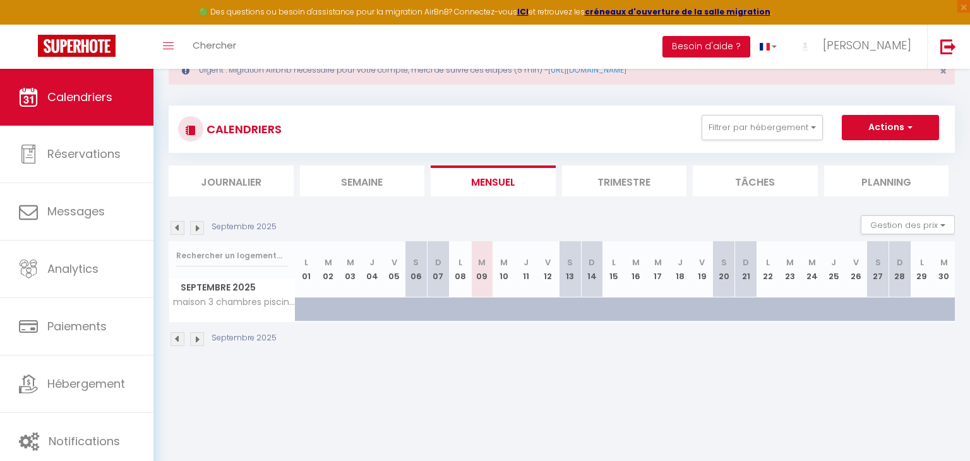
scroll to position [0, 0]
click at [747, 124] on button "Filtrer par hébergement" at bounding box center [761, 127] width 121 height 25
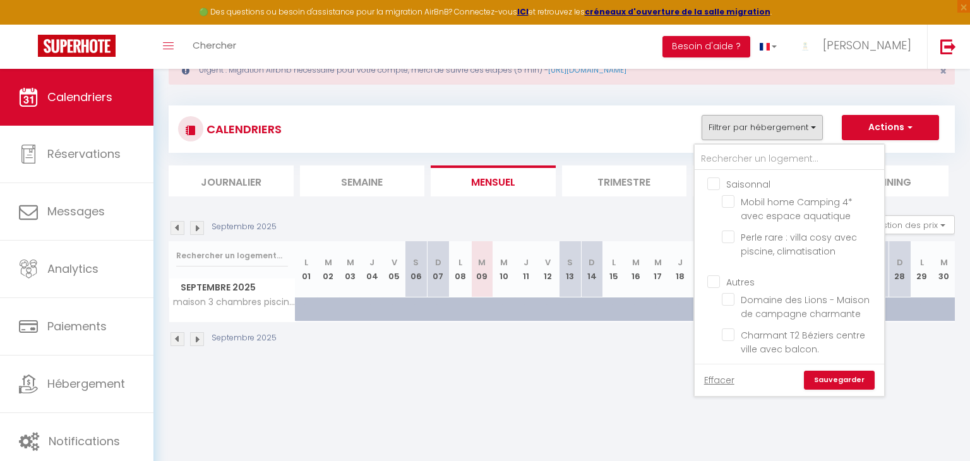
click at [853, 380] on link "Sauvegarder" at bounding box center [839, 380] width 71 height 19
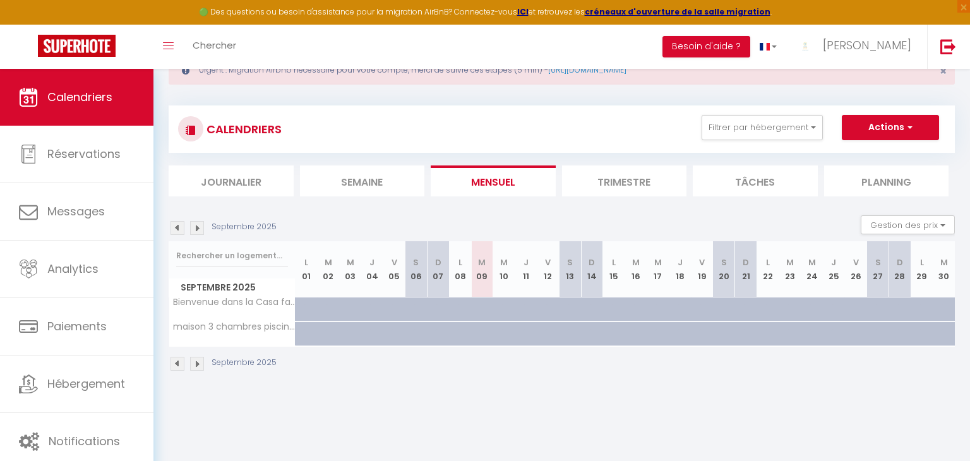
click at [184, 221] on img at bounding box center [177, 228] width 14 height 14
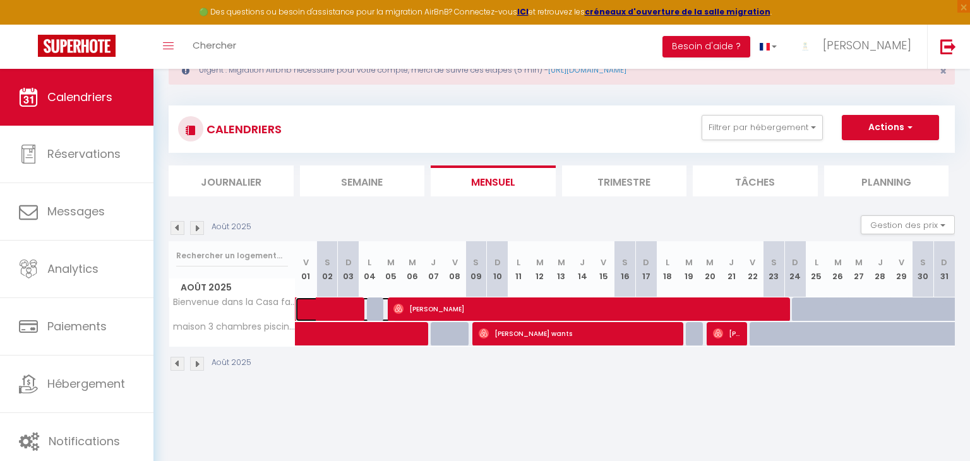
click at [313, 304] on span at bounding box center [352, 309] width 87 height 24
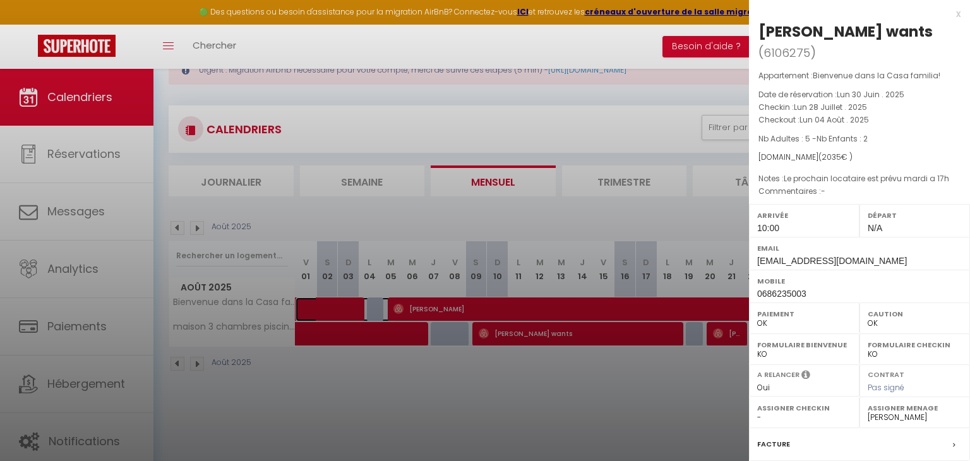
scroll to position [125, 0]
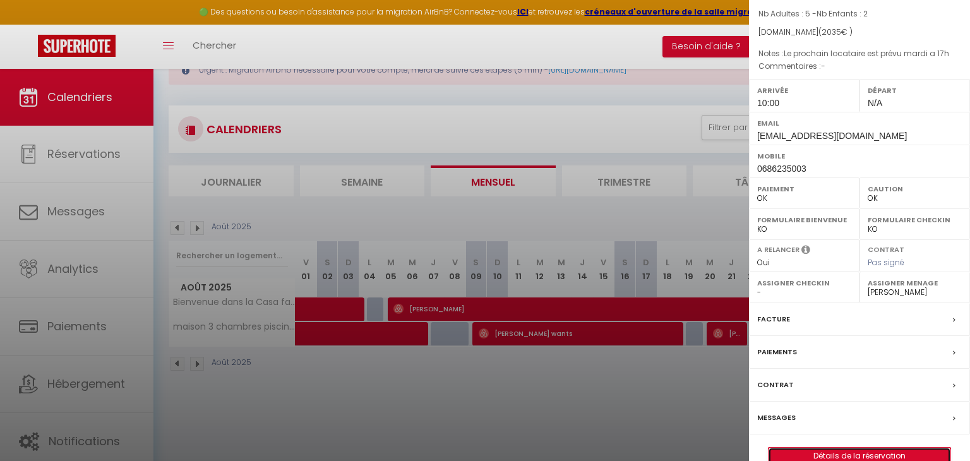
click at [874, 448] on link "Détails de la réservation" at bounding box center [859, 456] width 182 height 16
